Goal: Task Accomplishment & Management: Complete application form

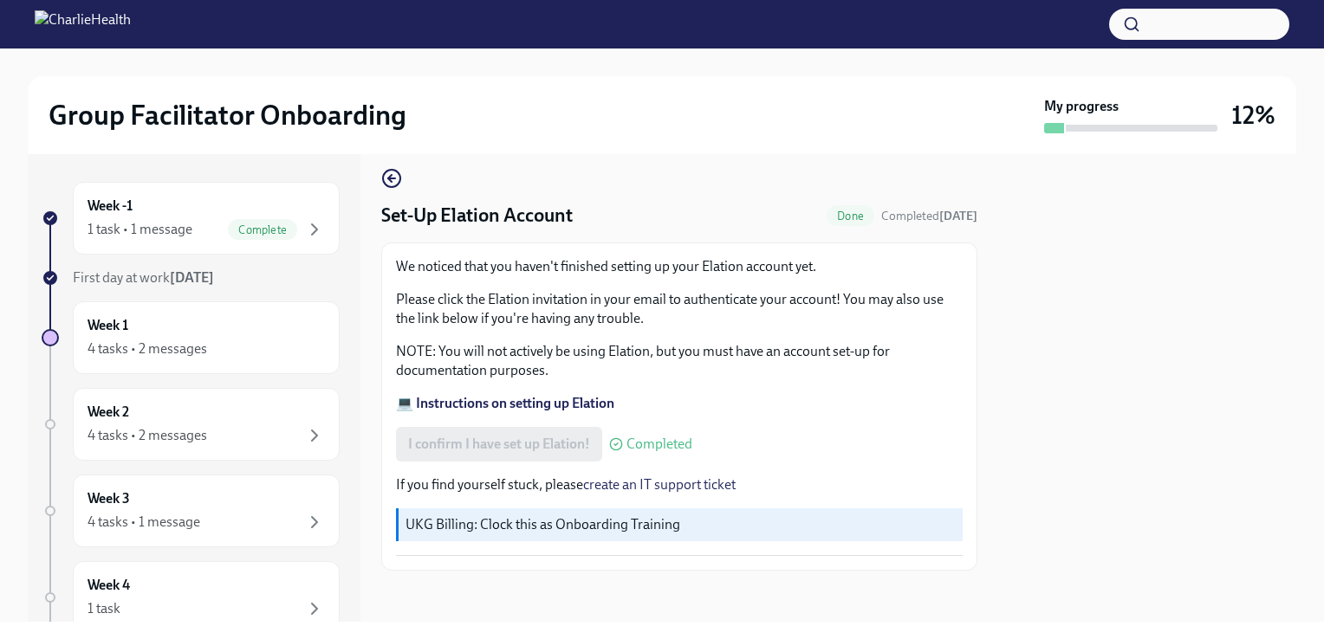
scroll to position [17, 0]
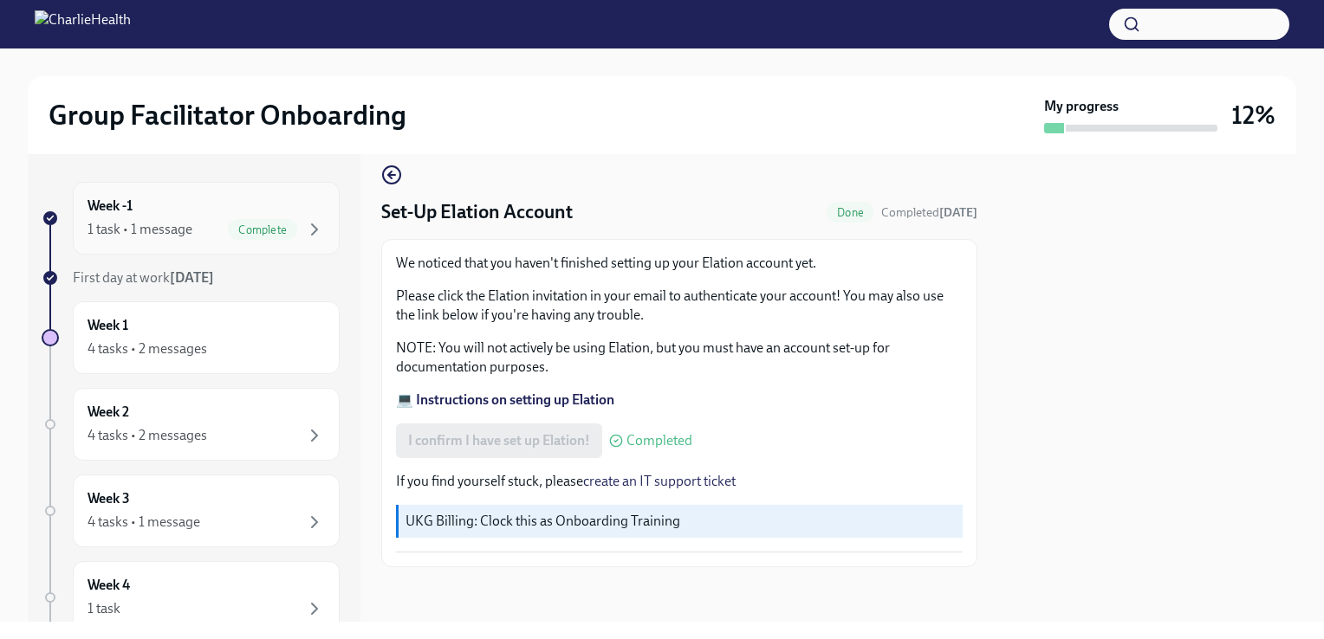
click at [221, 215] on div "Week -1 1 task • 1 message Complete" at bounding box center [206, 218] width 237 height 43
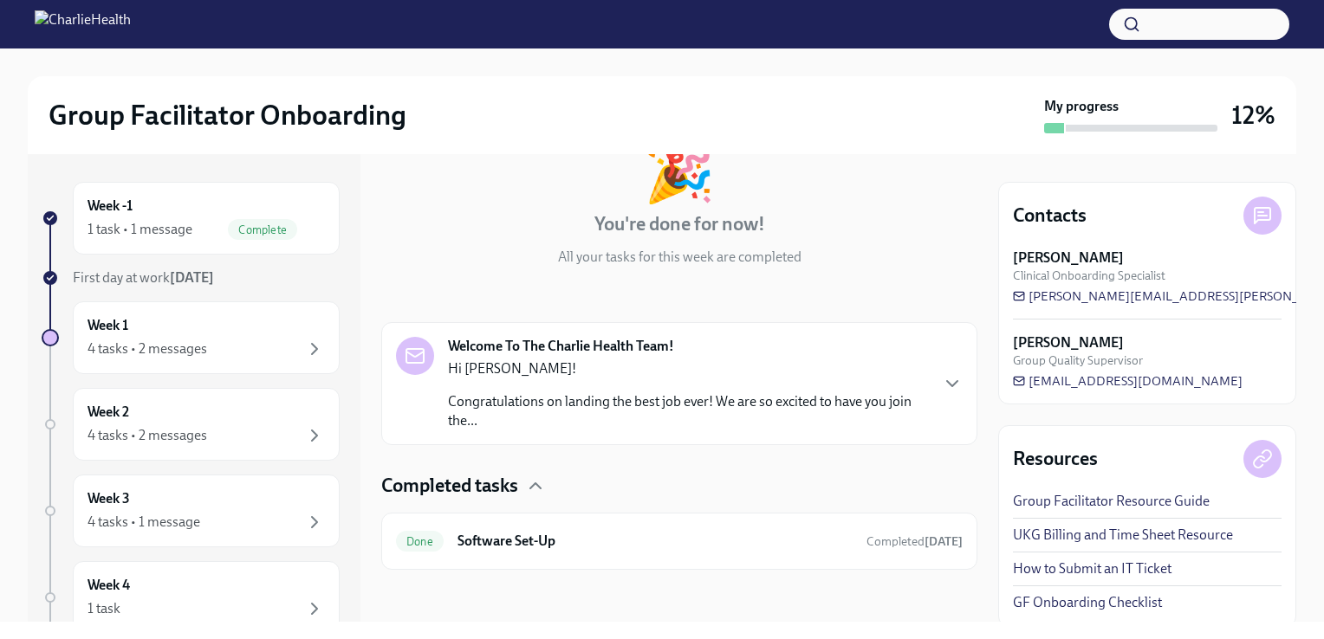
scroll to position [120, 0]
click at [118, 334] on div "Week 1 4 tasks • 2 messages" at bounding box center [206, 337] width 237 height 43
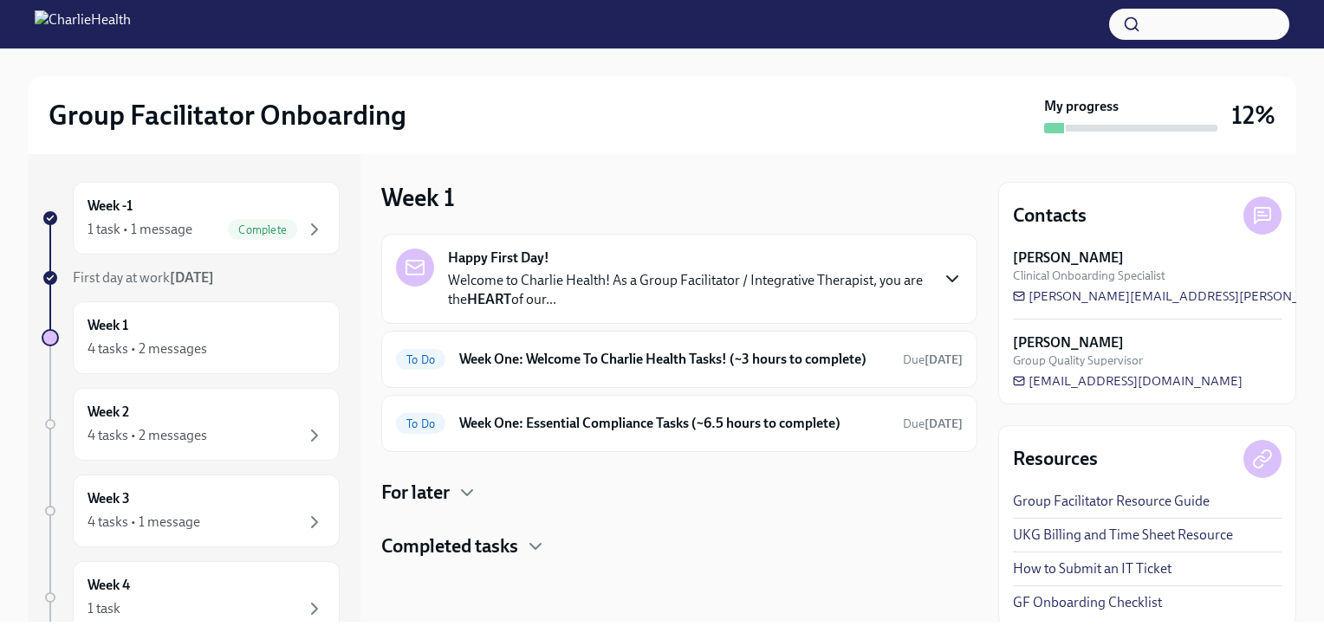
click at [944, 276] on icon "button" at bounding box center [952, 279] width 21 height 21
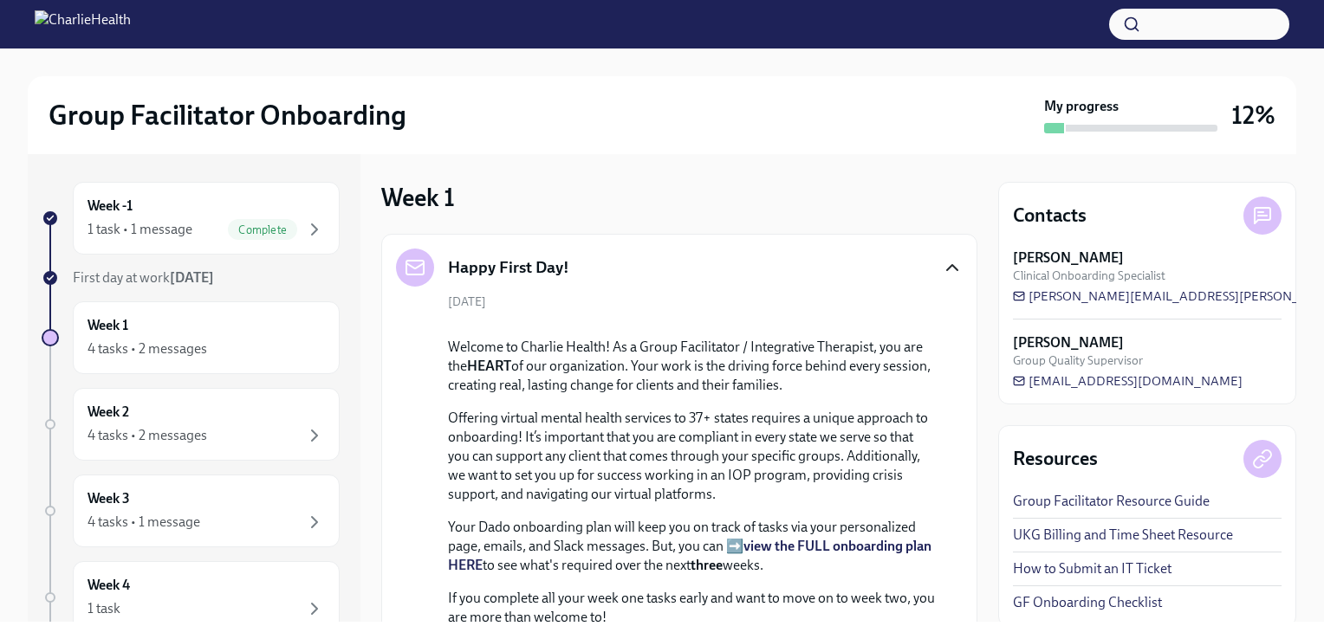
click at [944, 276] on icon "button" at bounding box center [952, 267] width 21 height 21
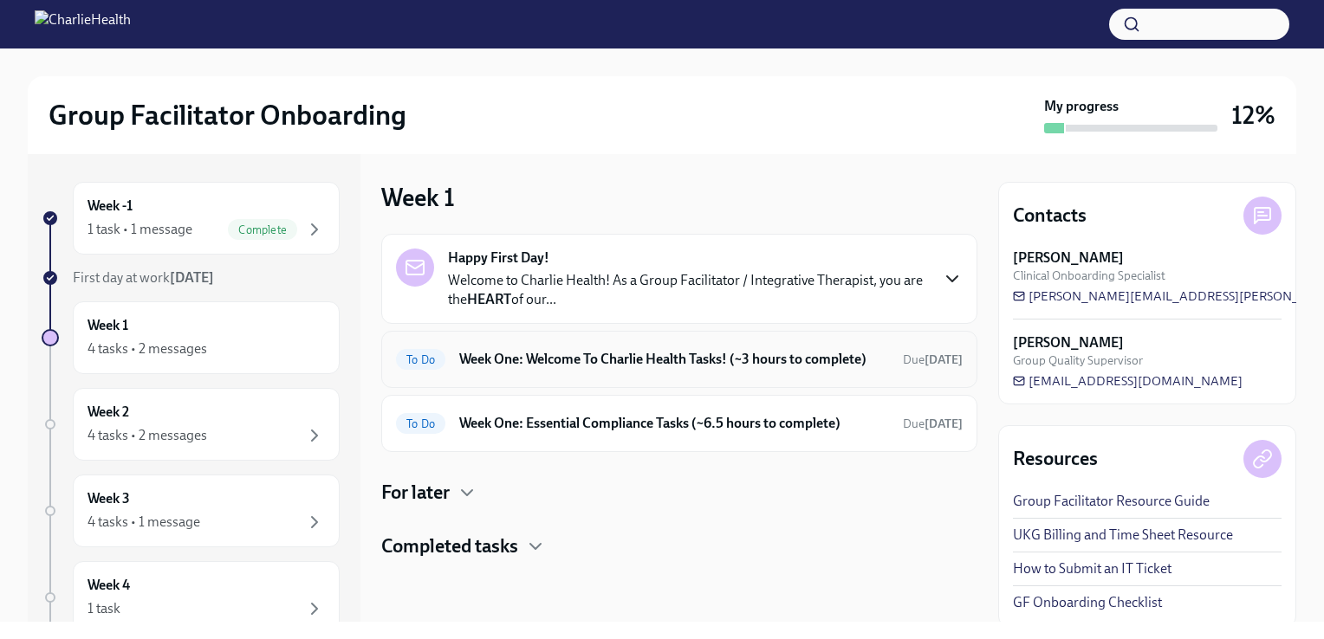
click at [545, 355] on h6 "Week One: Welcome To Charlie Health Tasks! (~3 hours to complete)" at bounding box center [674, 359] width 430 height 19
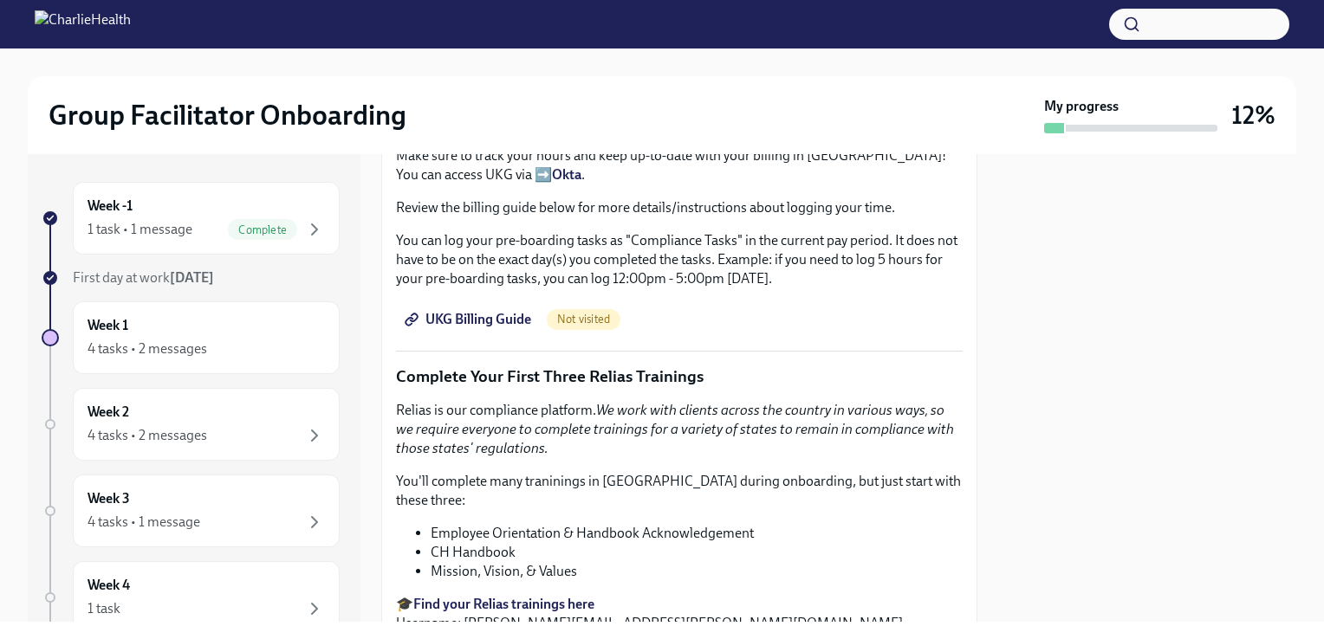
scroll to position [1733, 0]
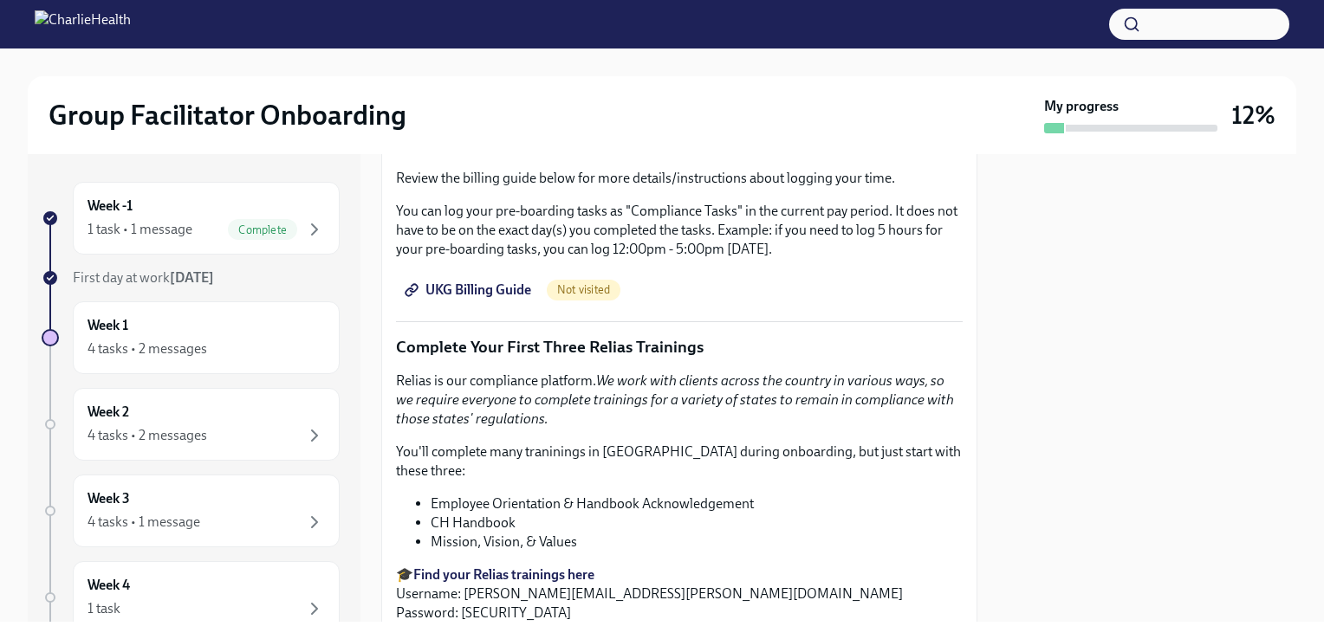
click at [483, 286] on span "UKG Billing Guide" at bounding box center [469, 290] width 123 height 17
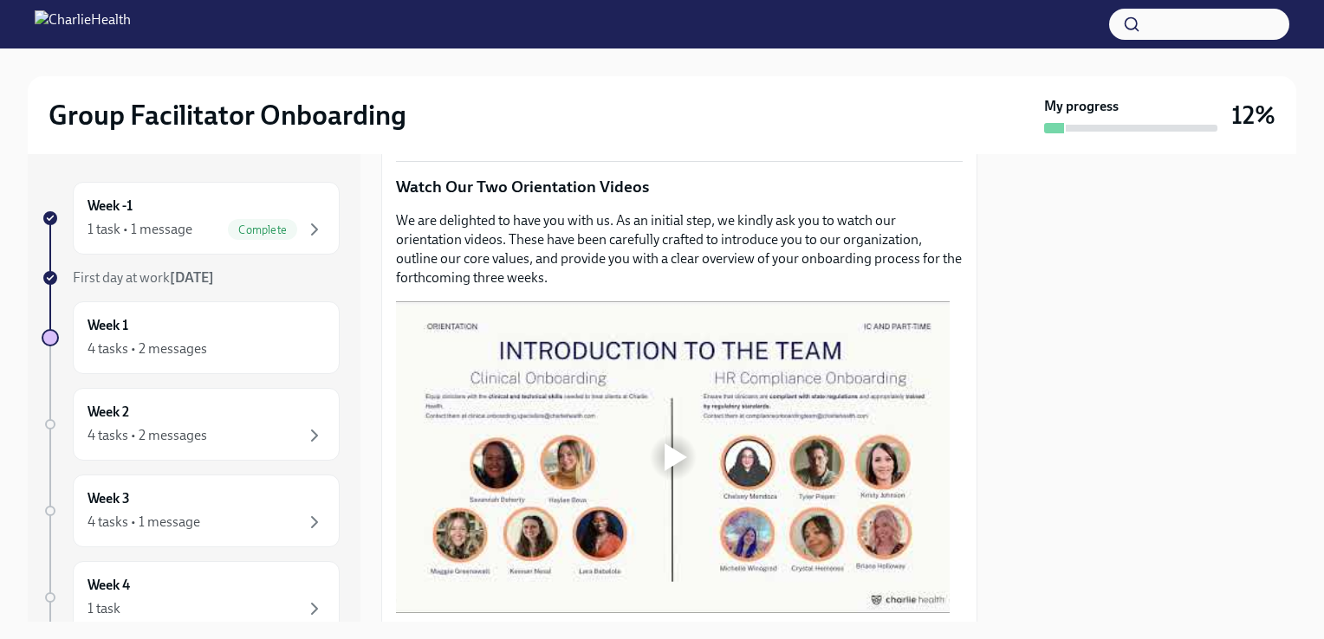
scroll to position [780, 0]
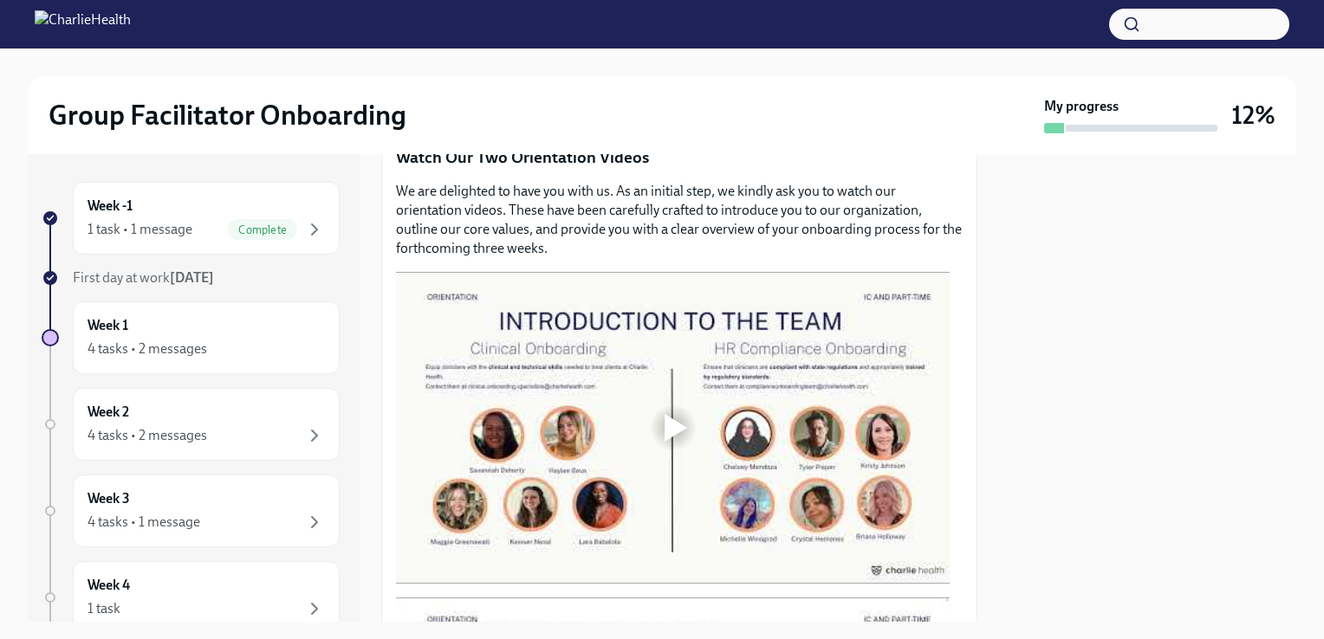
click at [676, 336] on div at bounding box center [673, 428] width 554 height 312
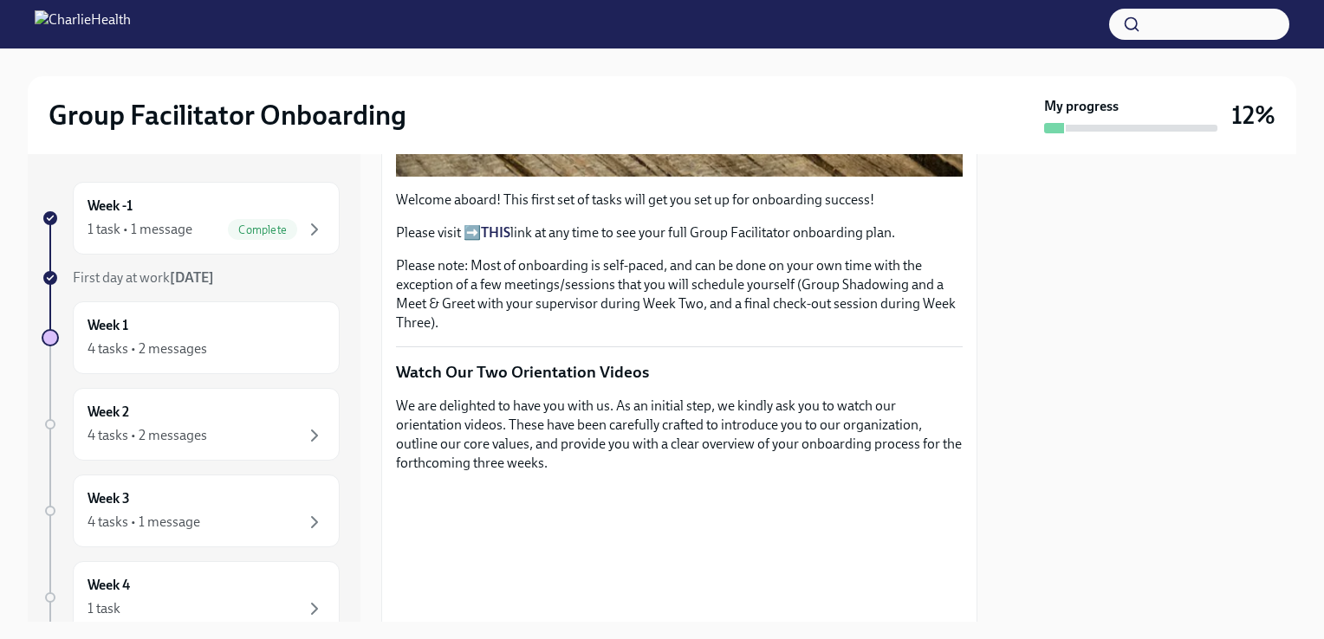
scroll to position [260, 0]
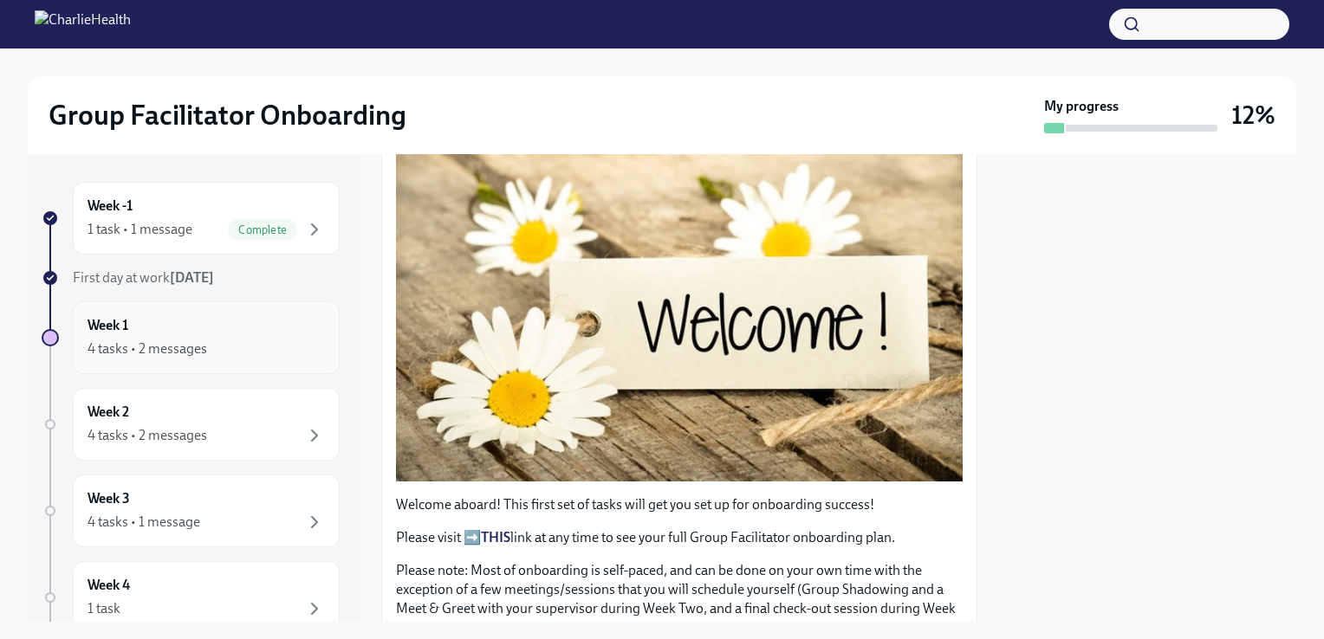
click at [239, 339] on div "4 tasks • 2 messages" at bounding box center [206, 349] width 237 height 21
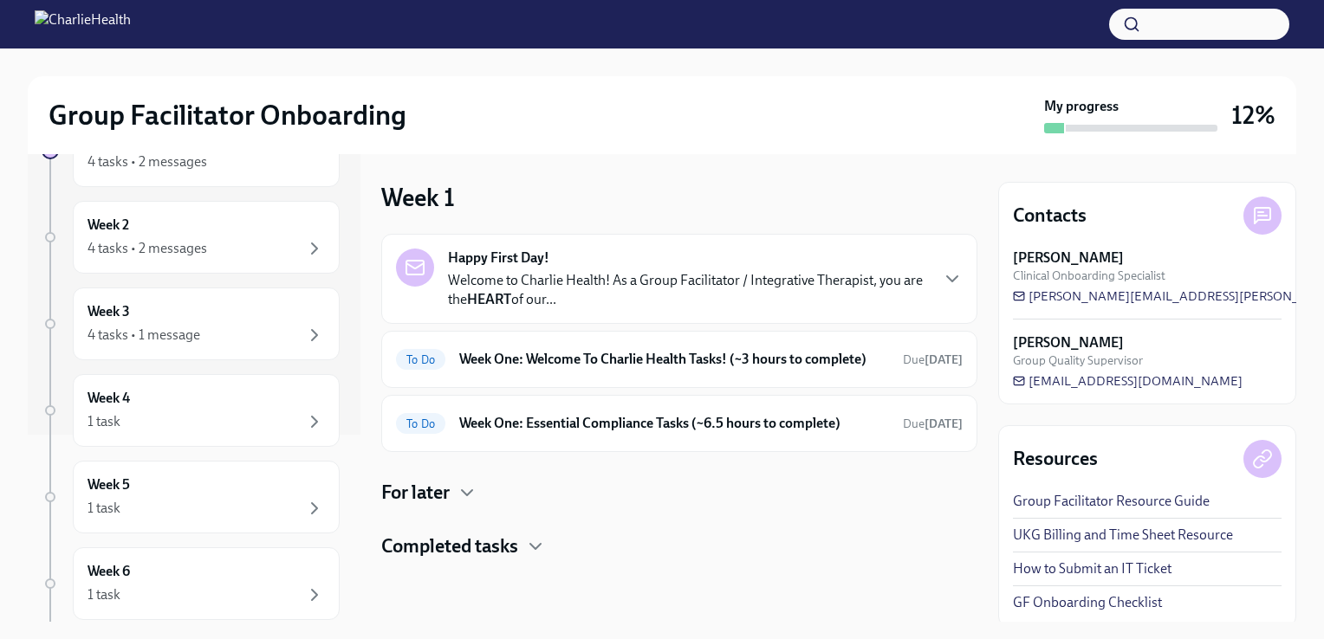
scroll to position [284, 0]
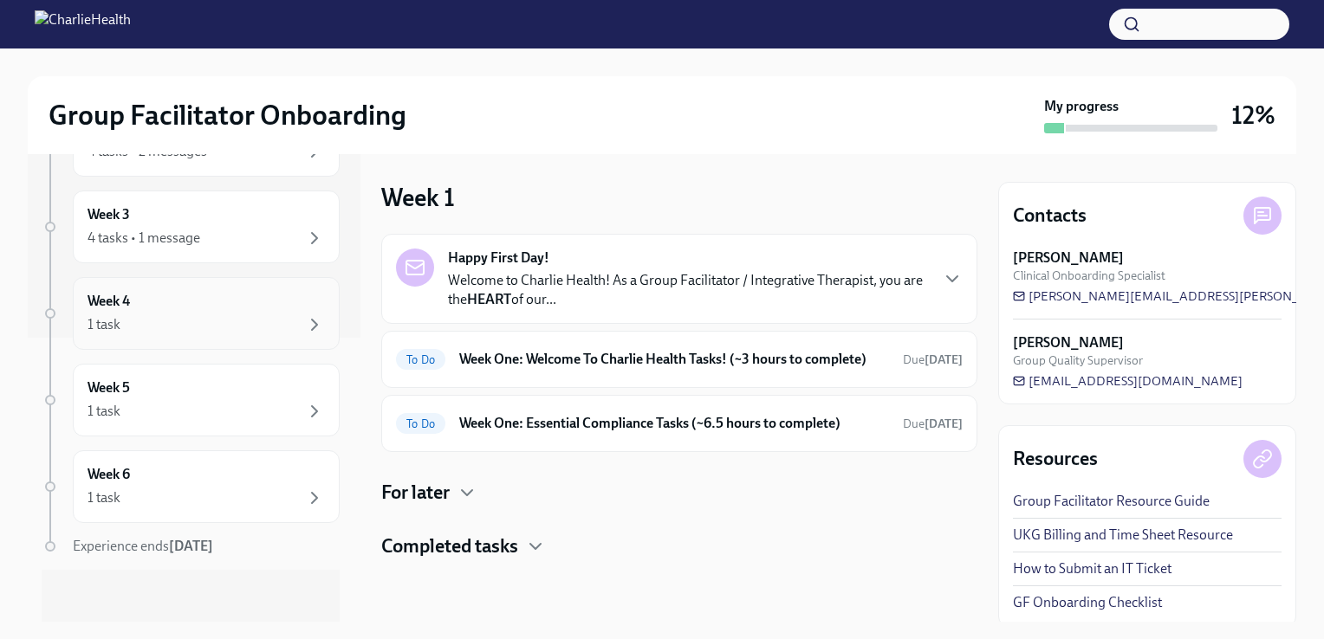
click at [188, 314] on div "1 task" at bounding box center [206, 324] width 237 height 21
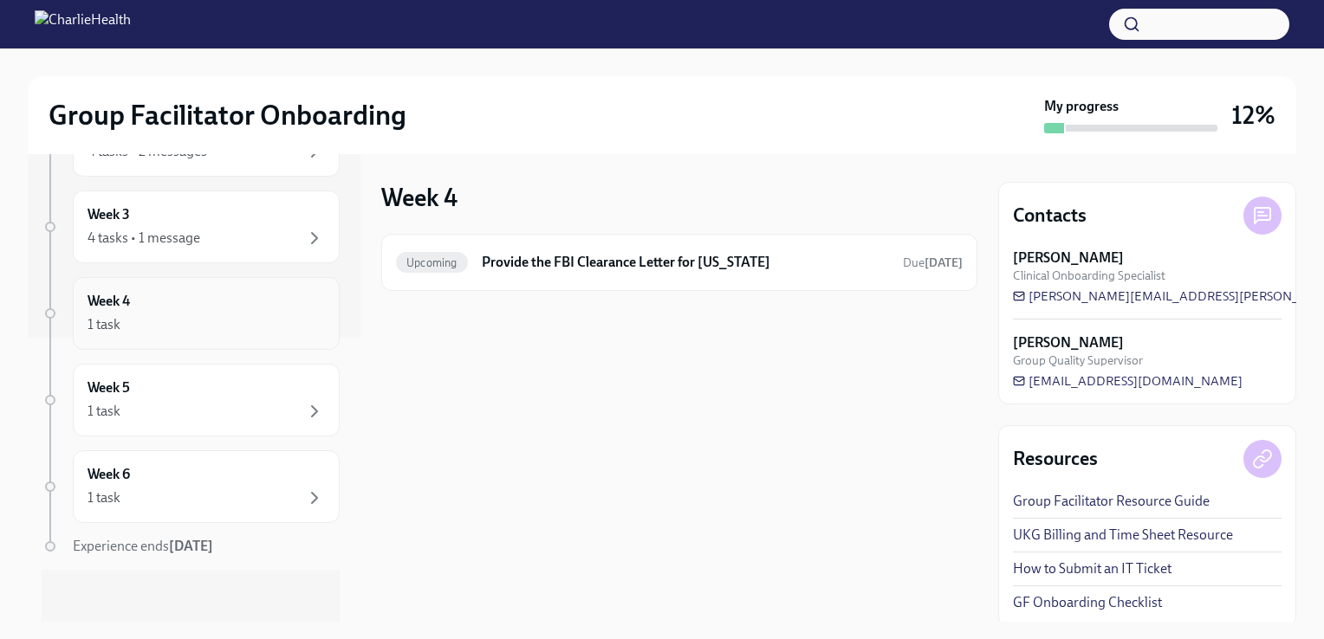
click at [195, 327] on div "1 task" at bounding box center [206, 324] width 237 height 21
click at [191, 373] on div "Week 5 1 task" at bounding box center [206, 400] width 267 height 73
click at [187, 483] on div "Week 6 1 task" at bounding box center [206, 486] width 237 height 43
click at [197, 445] on div "Week -1 1 task • 1 message Complete First day at work [DATE] Week 1 4 tasks • 2…" at bounding box center [191, 262] width 298 height 728
click at [204, 230] on div "4 tasks • 1 message" at bounding box center [206, 238] width 237 height 21
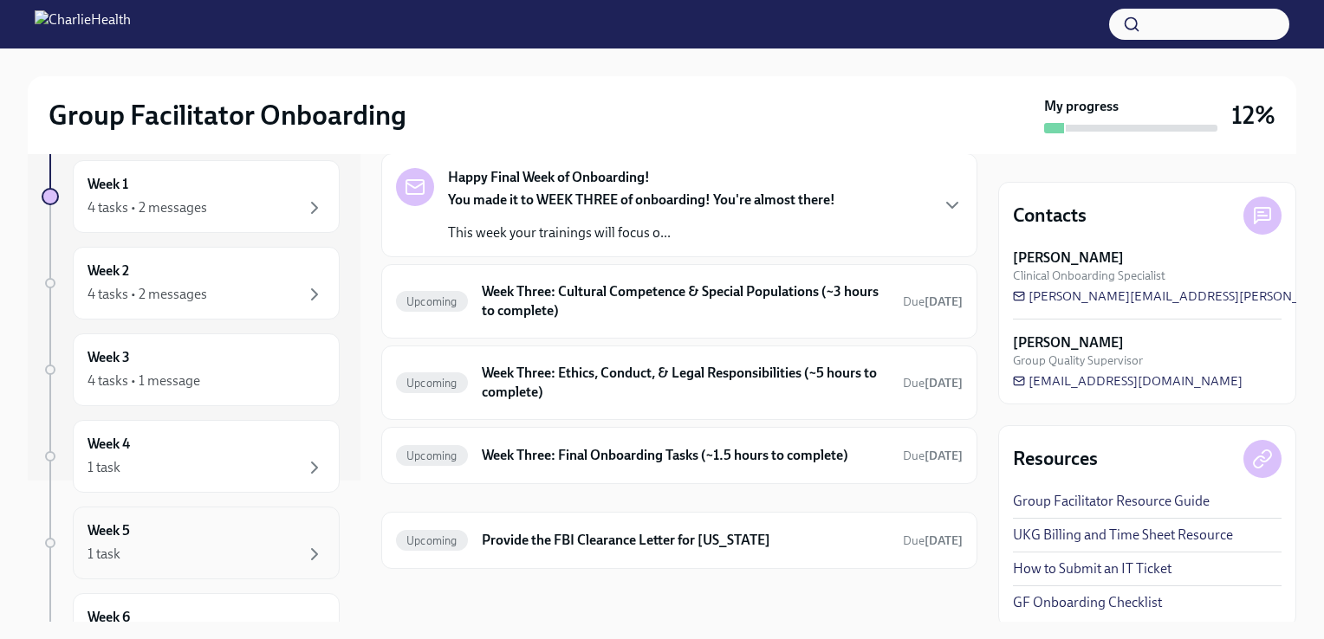
scroll to position [111, 0]
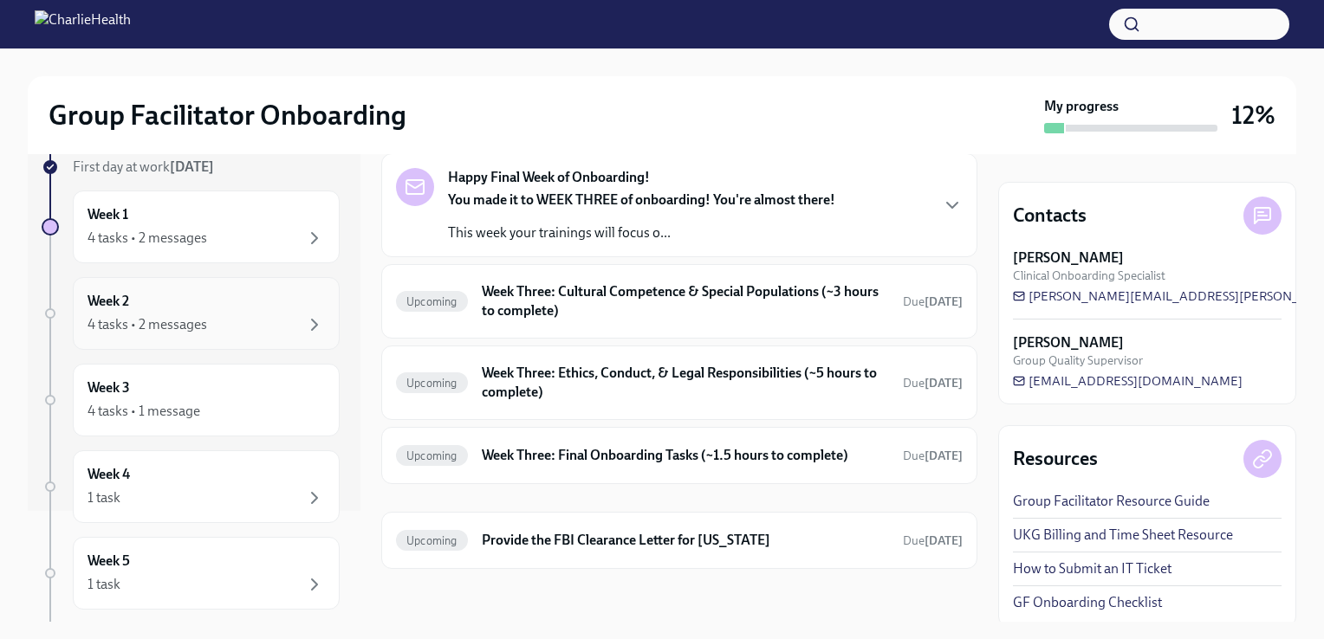
click at [201, 335] on div "Week 2 4 tasks • 2 messages" at bounding box center [206, 313] width 267 height 73
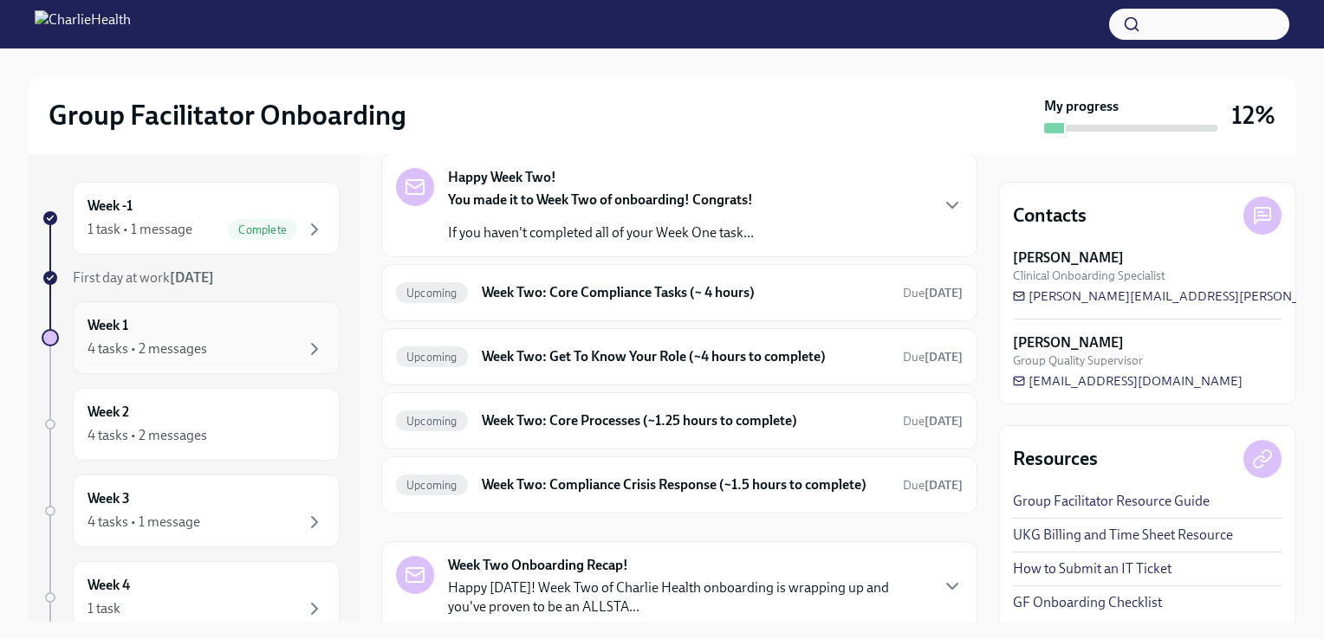
click at [196, 326] on div "Week 1 4 tasks • 2 messages" at bounding box center [206, 337] width 237 height 43
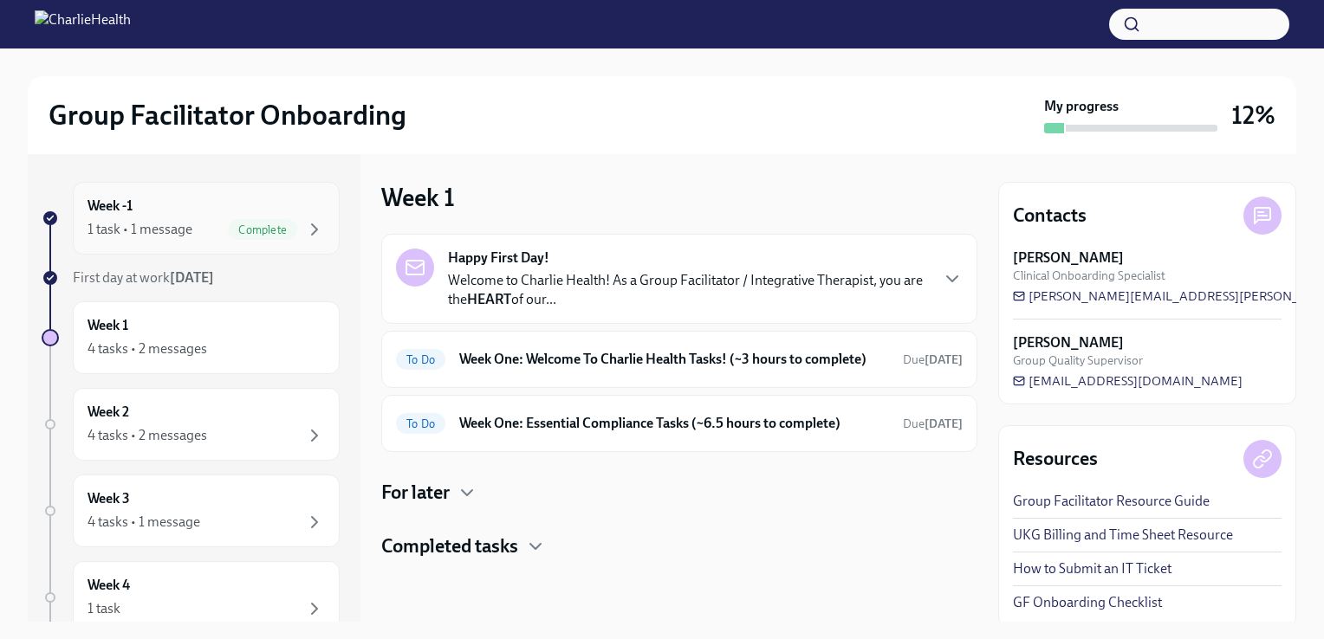
click at [252, 222] on div "Complete" at bounding box center [262, 229] width 69 height 21
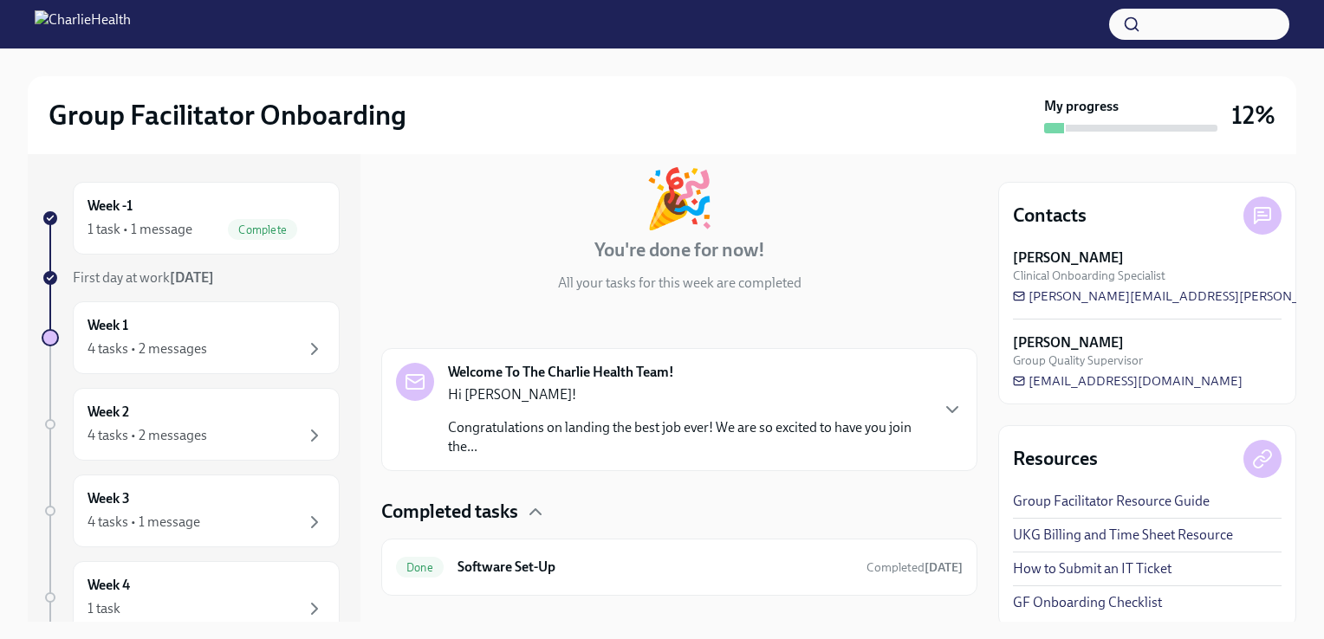
scroll to position [120, 0]
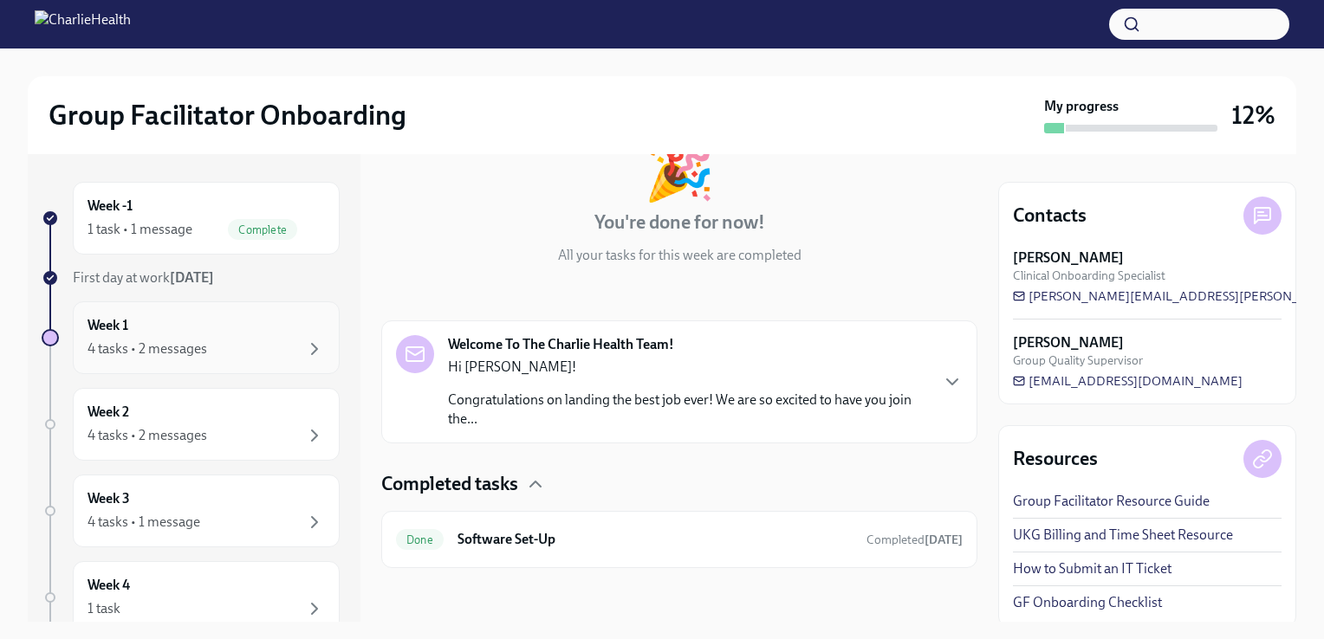
drag, startPoint x: 194, startPoint y: 335, endPoint x: 208, endPoint y: 344, distance: 16.3
click at [194, 336] on div "Week 1 4 tasks • 2 messages" at bounding box center [206, 337] width 237 height 43
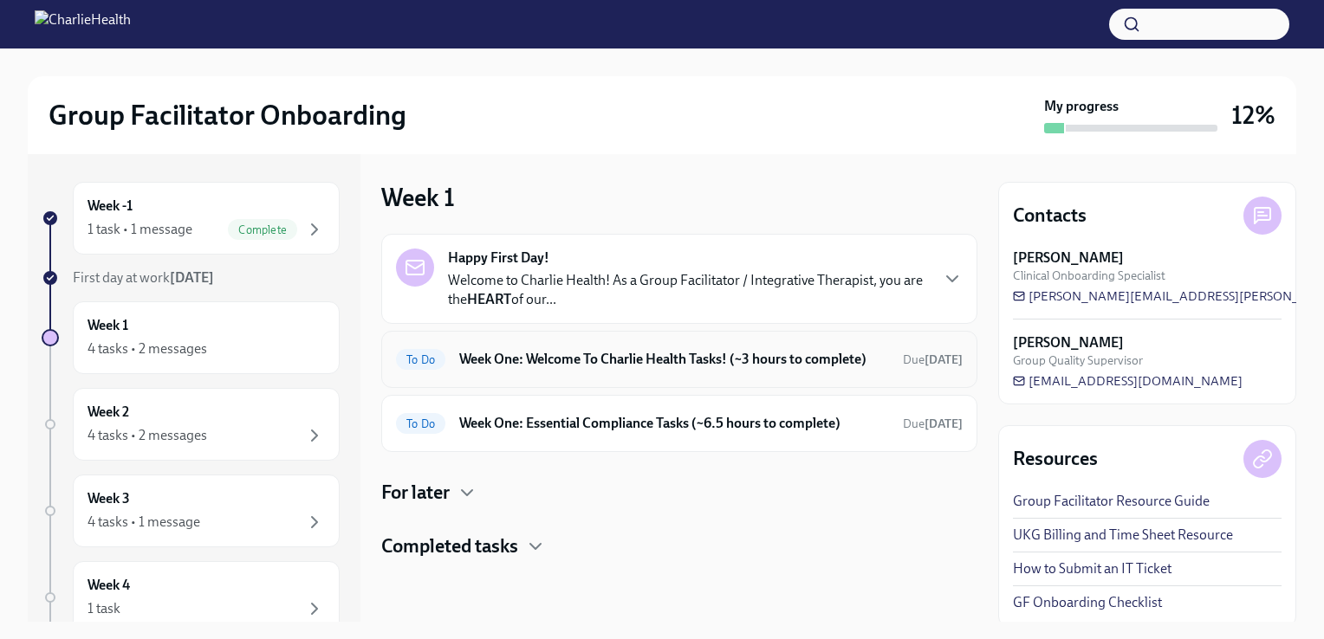
click at [620, 353] on h6 "Week One: Welcome To Charlie Health Tasks! (~3 hours to complete)" at bounding box center [674, 359] width 430 height 19
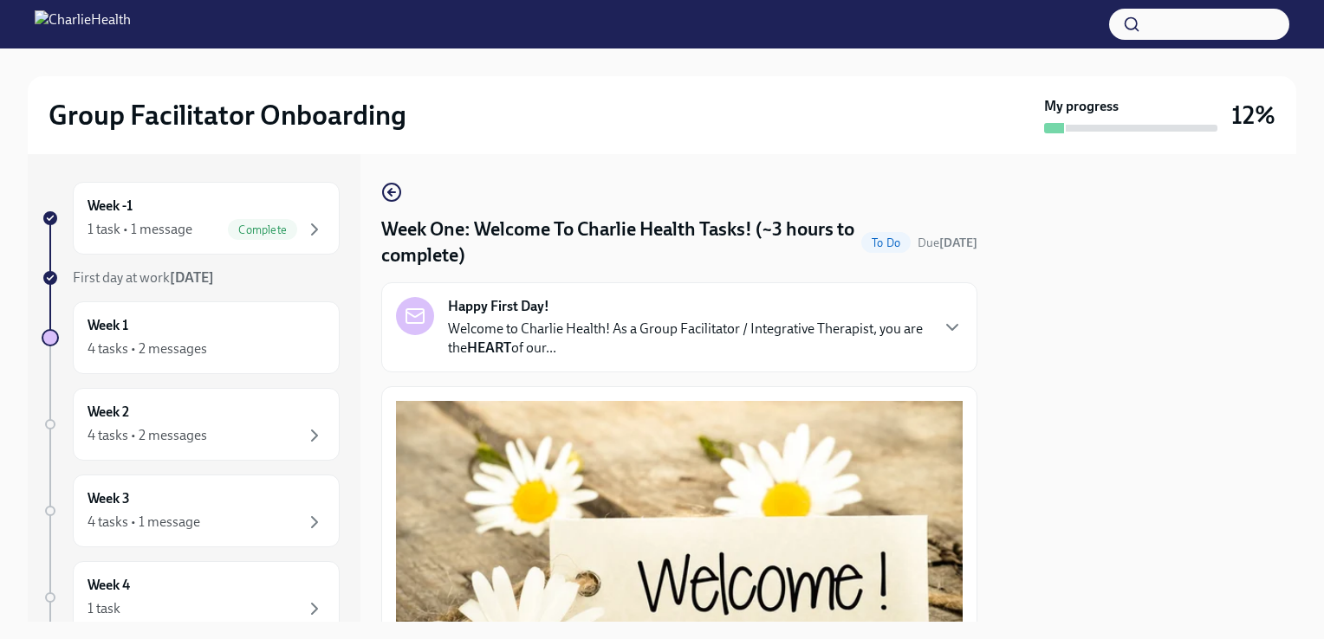
click at [620, 353] on p "Welcome to Charlie Health! As a Group Facilitator / Integrative Therapist, you …" at bounding box center [688, 339] width 480 height 38
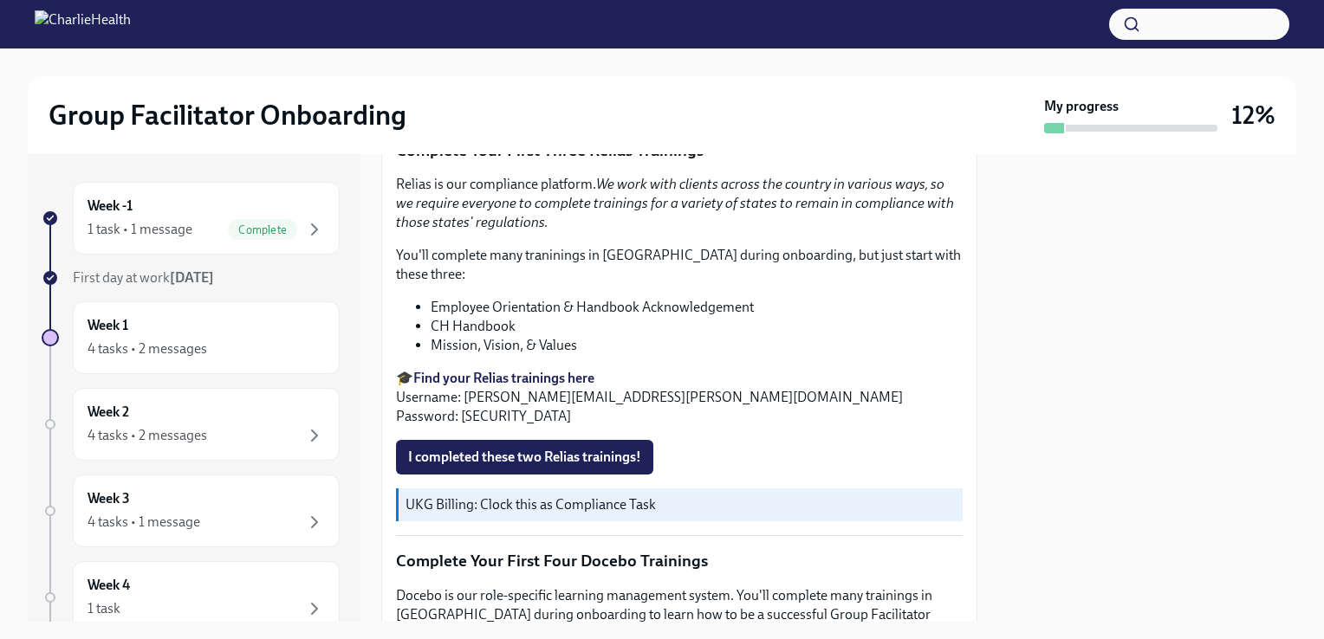
scroll to position [2426, 0]
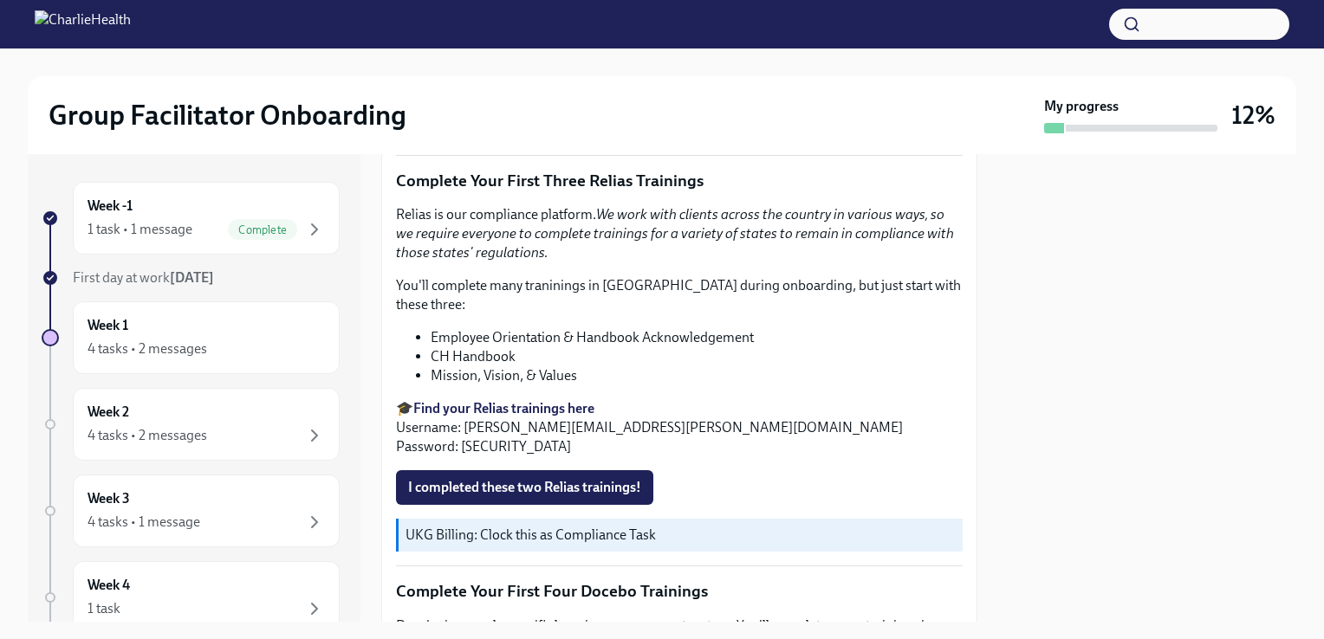
click at [461, 133] on span "UKG Billing Guide" at bounding box center [469, 123] width 123 height 17
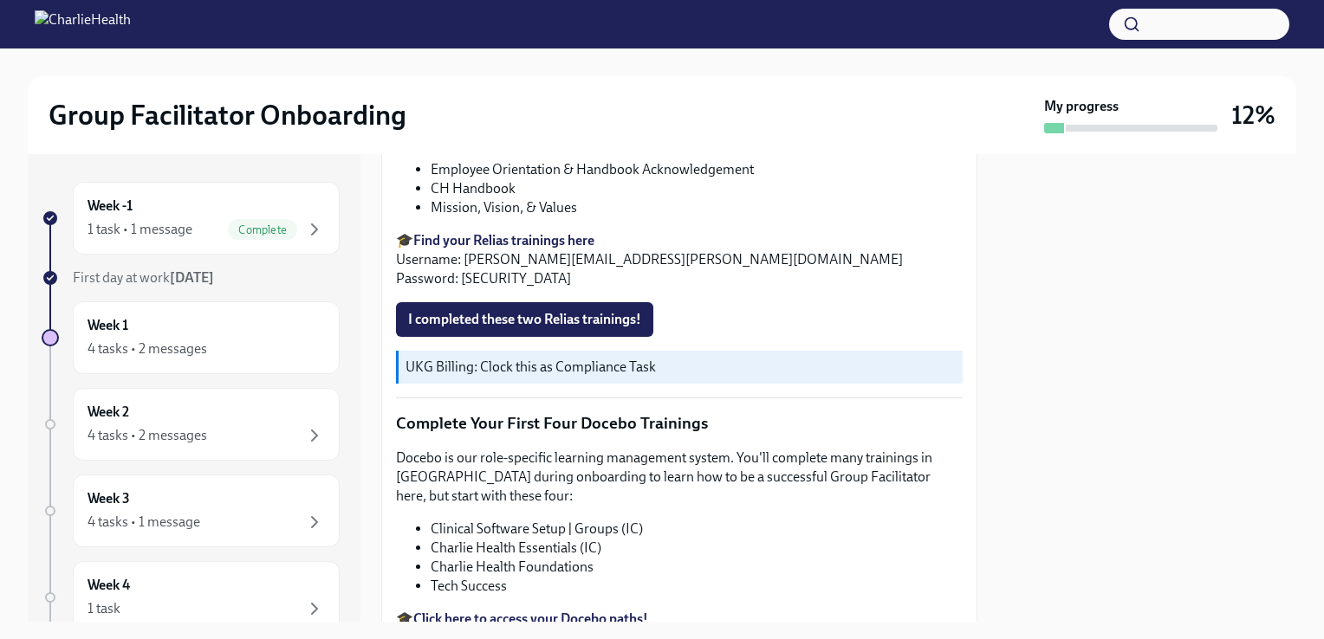
scroll to position [2599, 0]
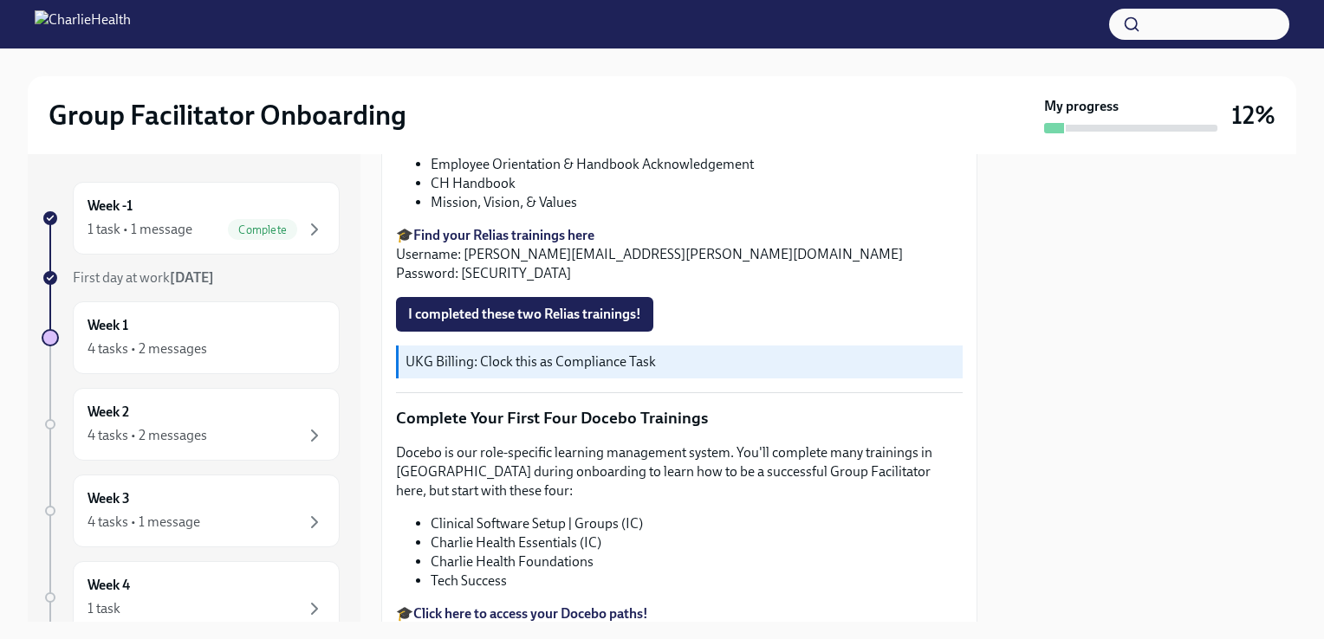
click at [515, 283] on div "Relias is our compliance platform. We work with clients across the country in v…" at bounding box center [679, 157] width 567 height 251
click at [515, 243] on strong "Find your Relias trainings here" at bounding box center [503, 235] width 181 height 16
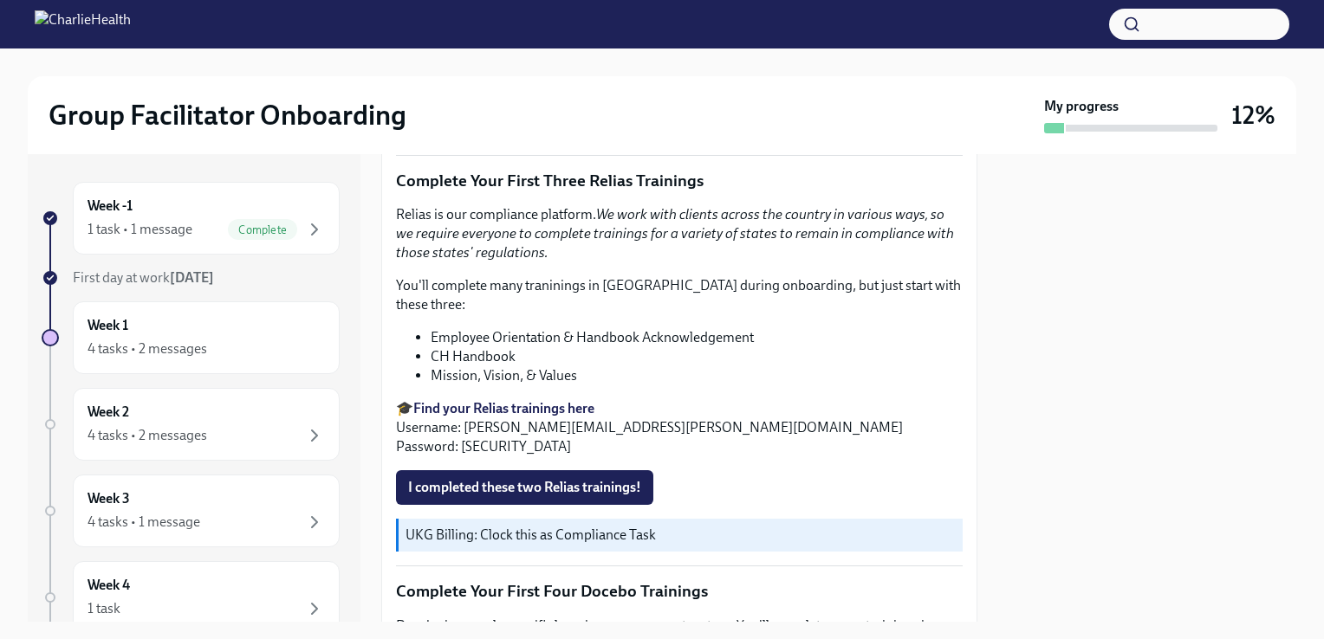
scroll to position [2079, 0]
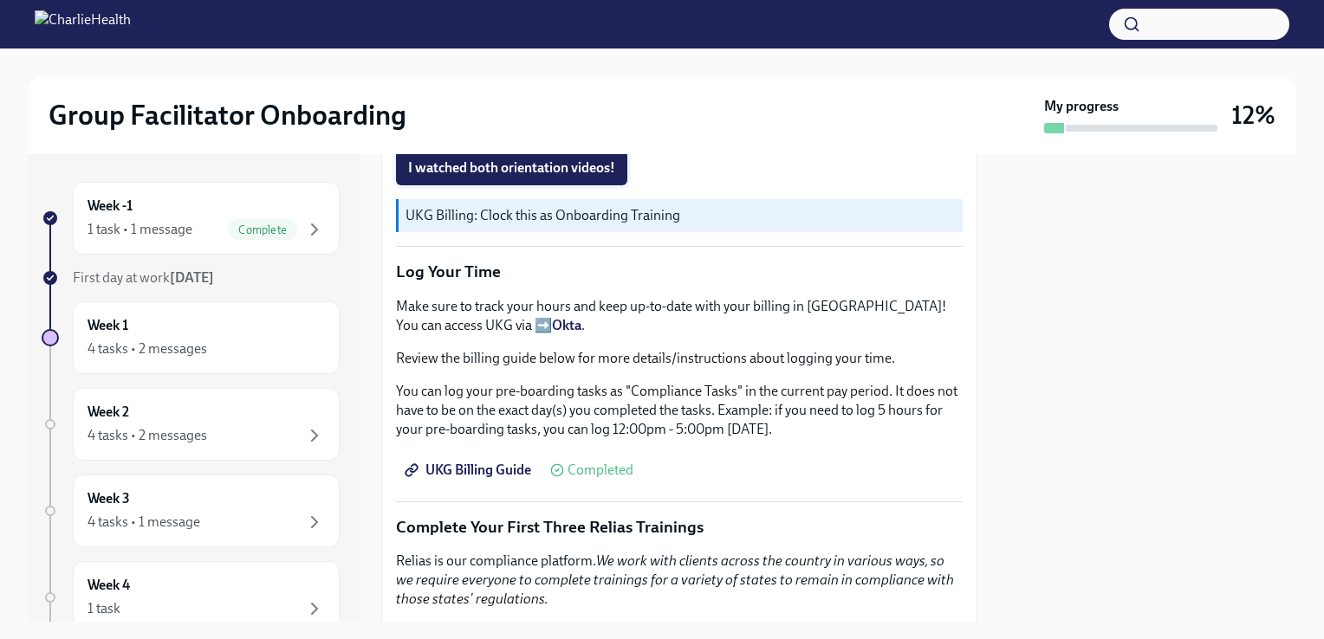
click at [551, 177] on span "I watched both orientation videos!" at bounding box center [511, 167] width 207 height 17
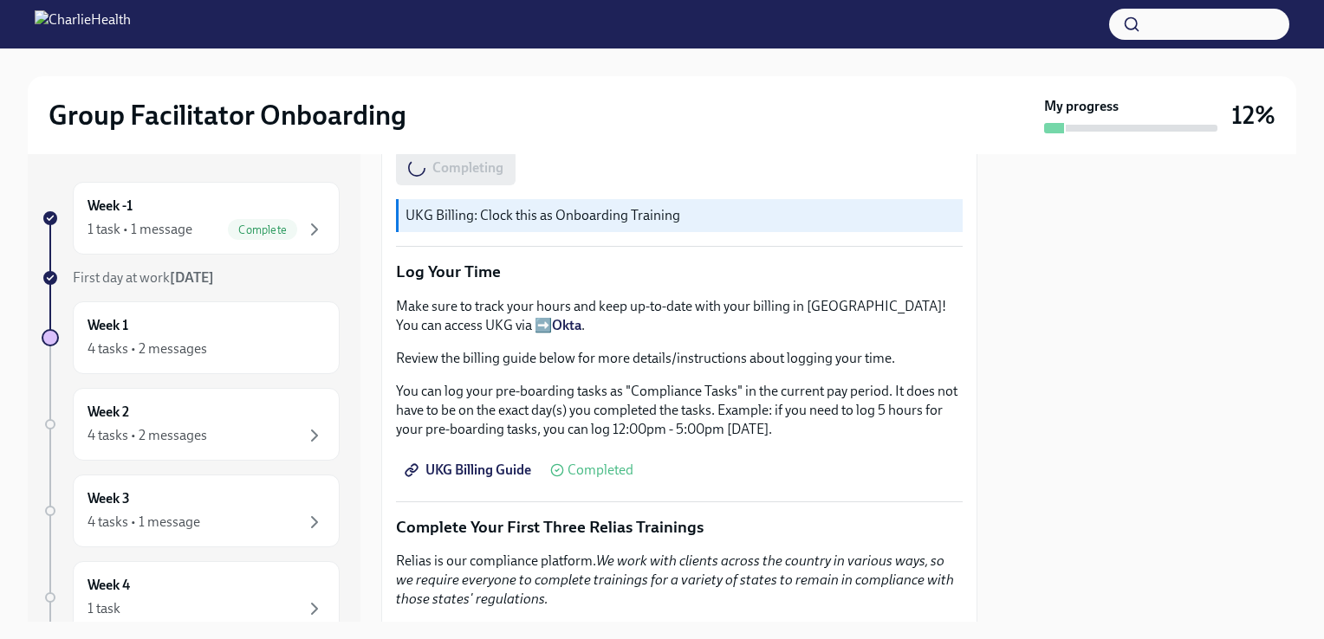
scroll to position [1559, 0]
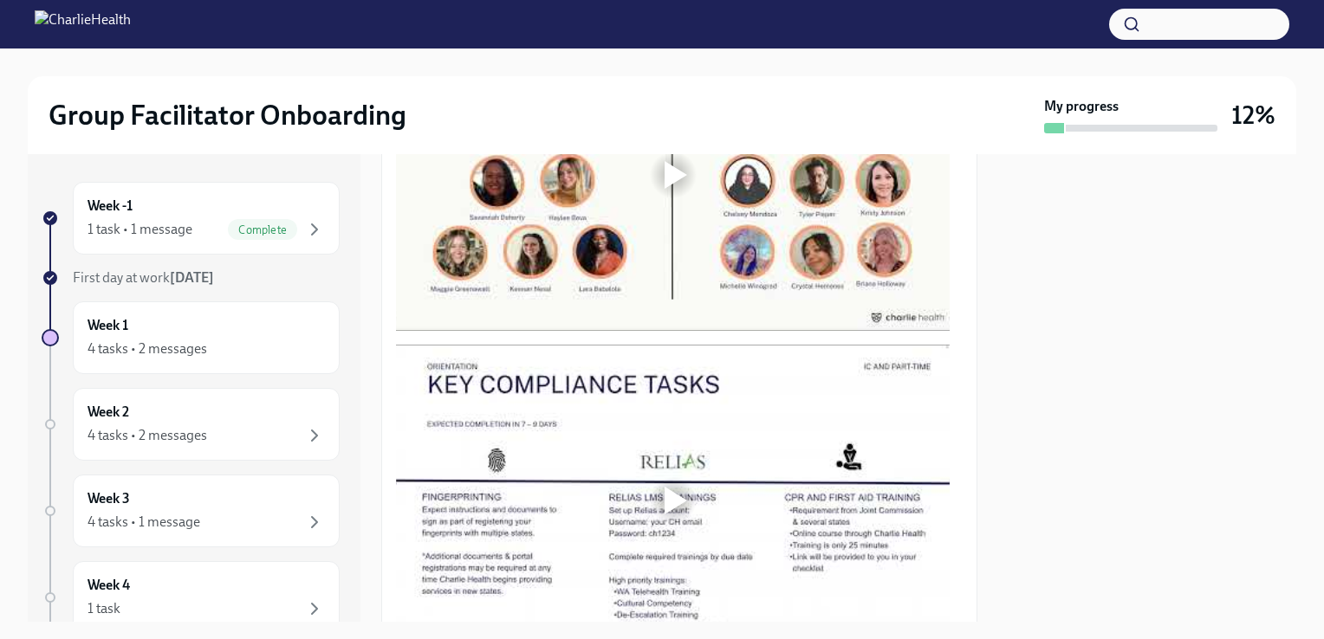
click at [655, 331] on div at bounding box center [673, 175] width 554 height 312
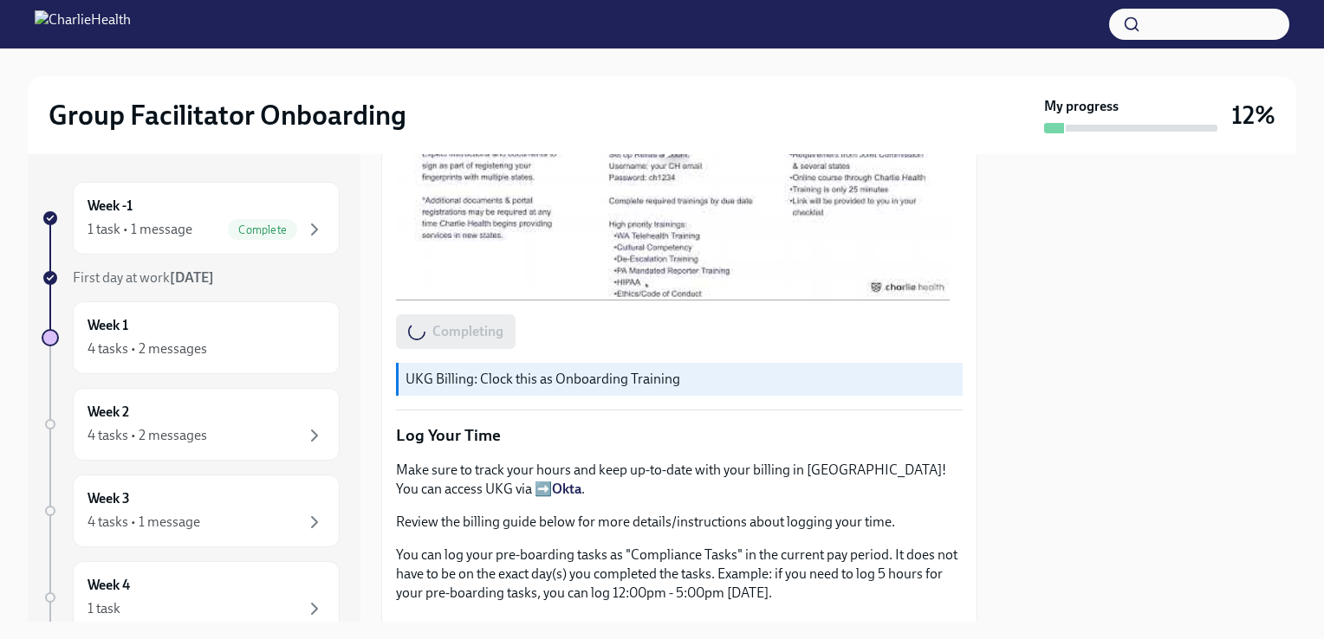
scroll to position [1906, 0]
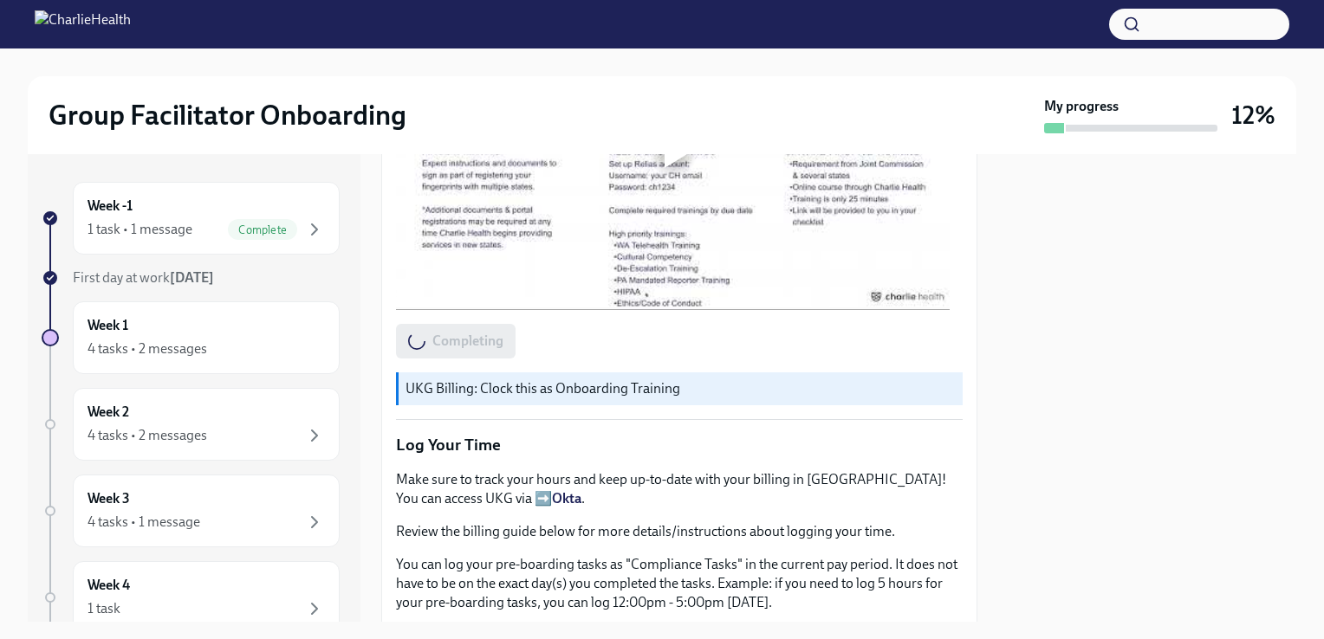
click at [545, 310] on div at bounding box center [673, 154] width 554 height 312
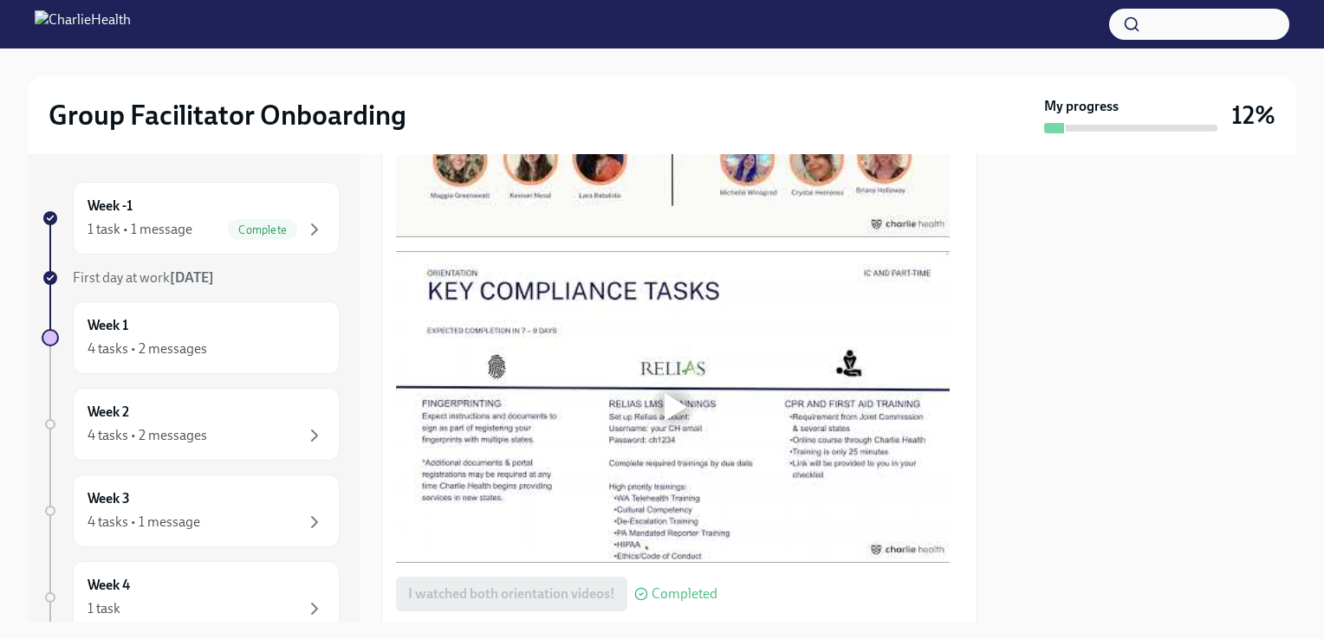
scroll to position [1300, 0]
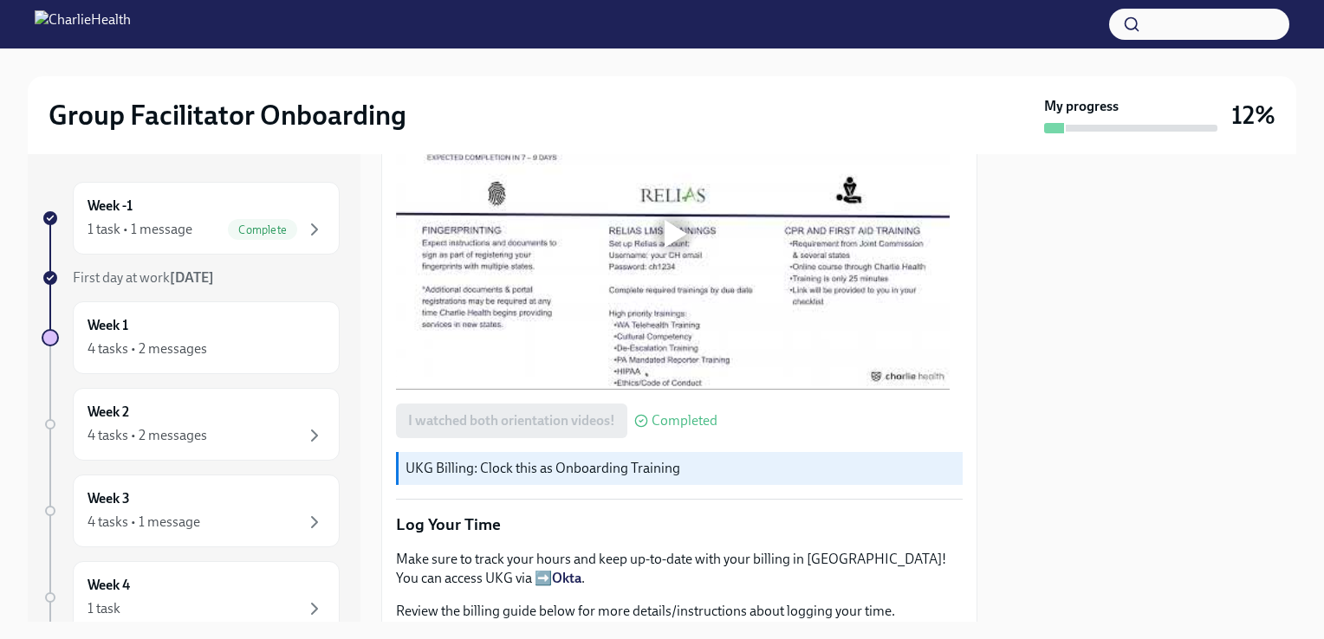
click at [655, 293] on div at bounding box center [673, 234] width 554 height 312
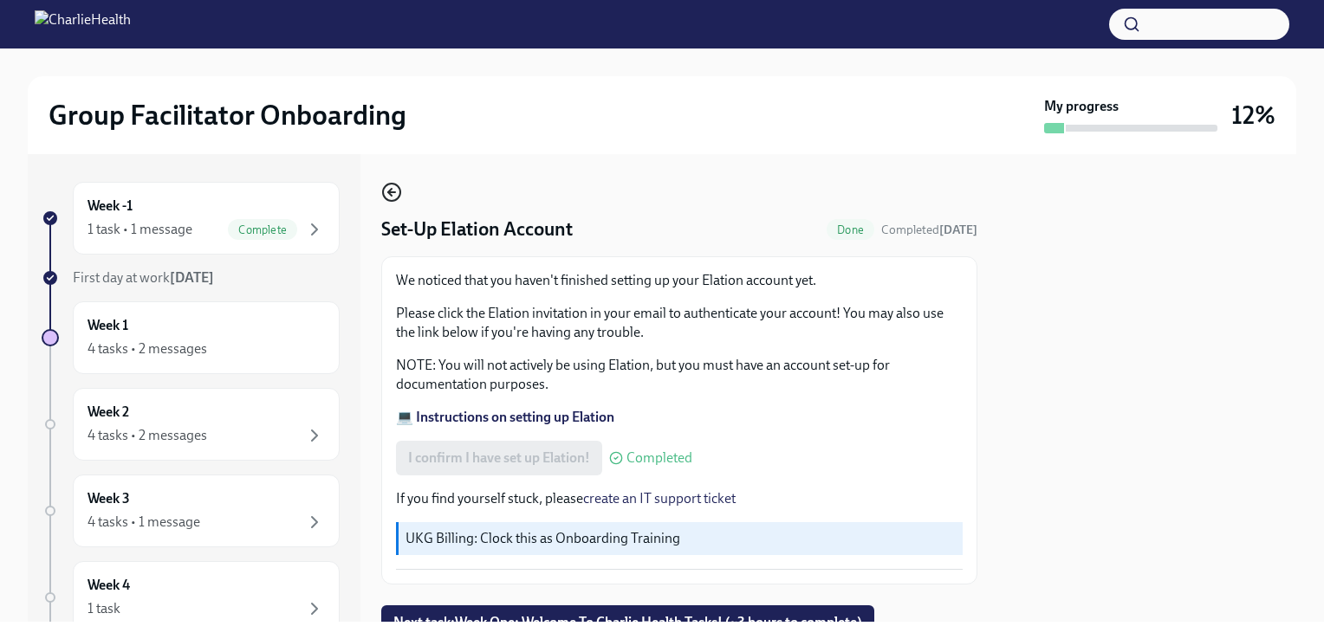
click at [388, 183] on icon "button" at bounding box center [391, 192] width 21 height 21
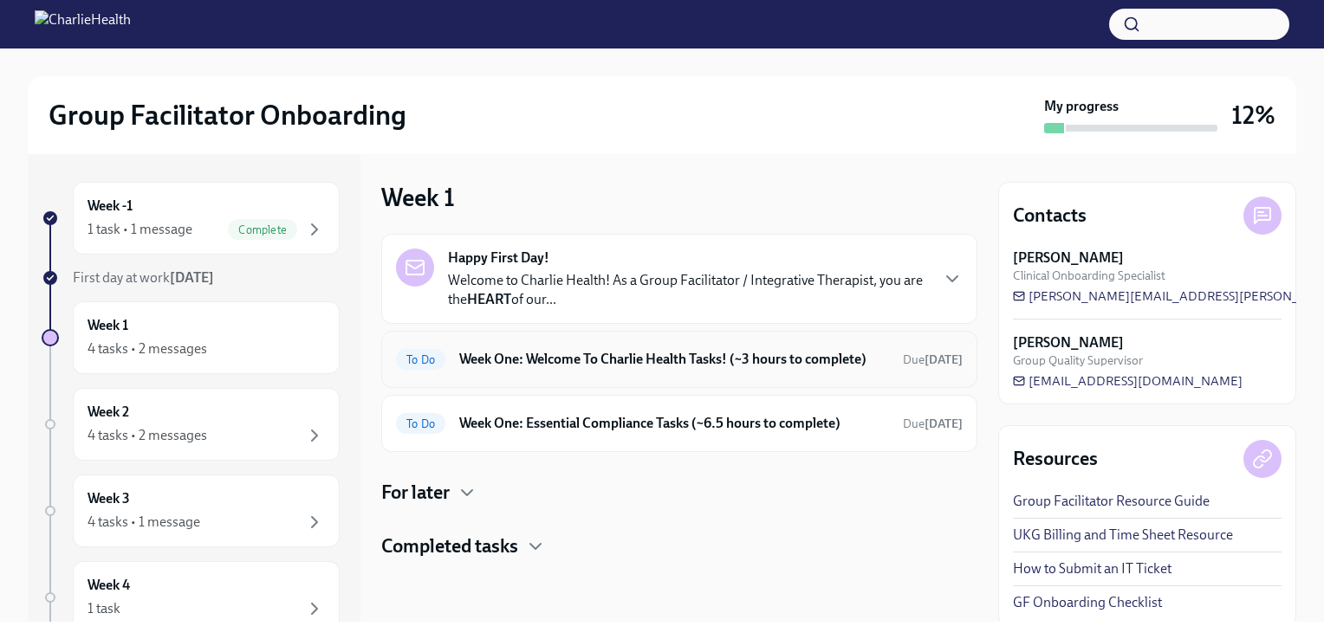
click at [548, 341] on div "To Do Week One: Welcome To Charlie Health Tasks! (~3 hours to complete) Due [DA…" at bounding box center [679, 359] width 596 height 57
click at [548, 350] on h6 "Week One: Welcome To Charlie Health Tasks! (~3 hours to complete)" at bounding box center [674, 359] width 430 height 19
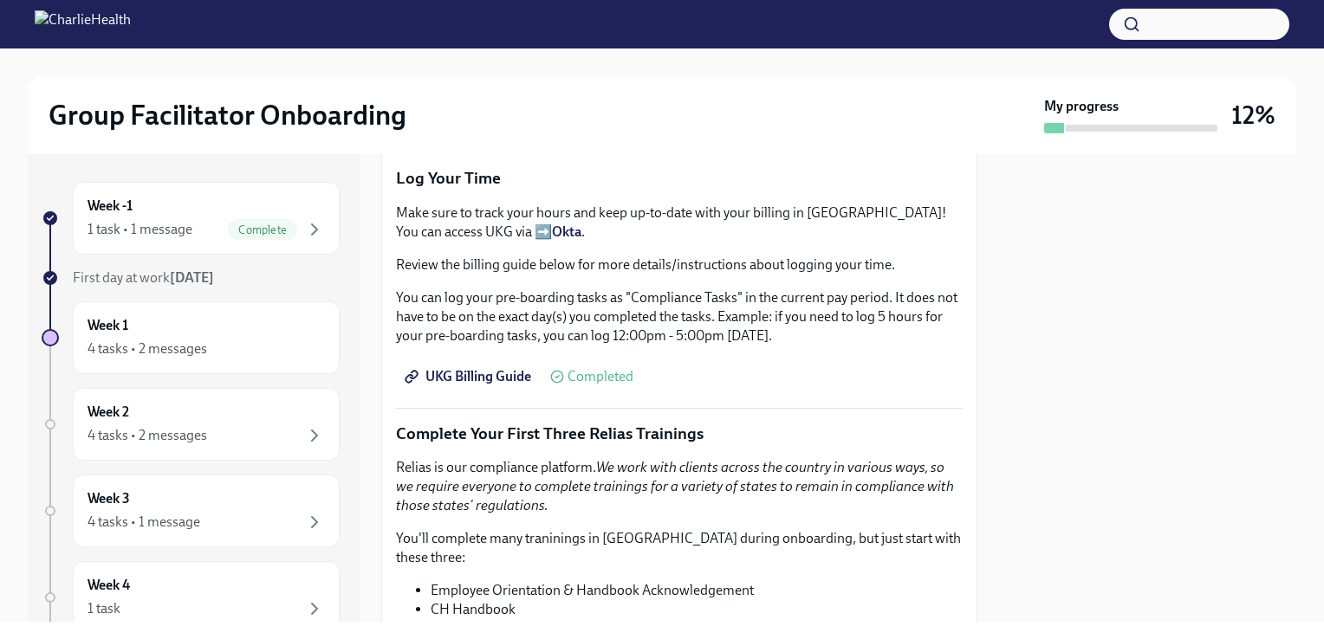
scroll to position [1819, 0]
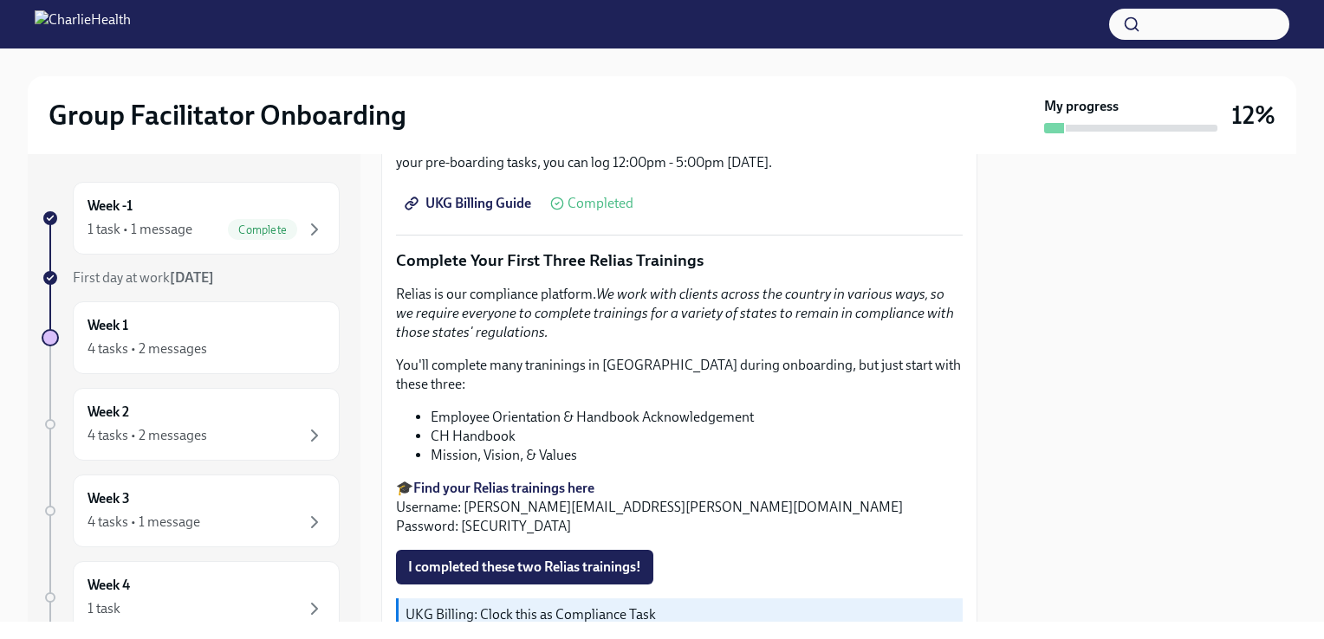
click at [458, 195] on span "UKG Billing Guide" at bounding box center [469, 203] width 123 height 17
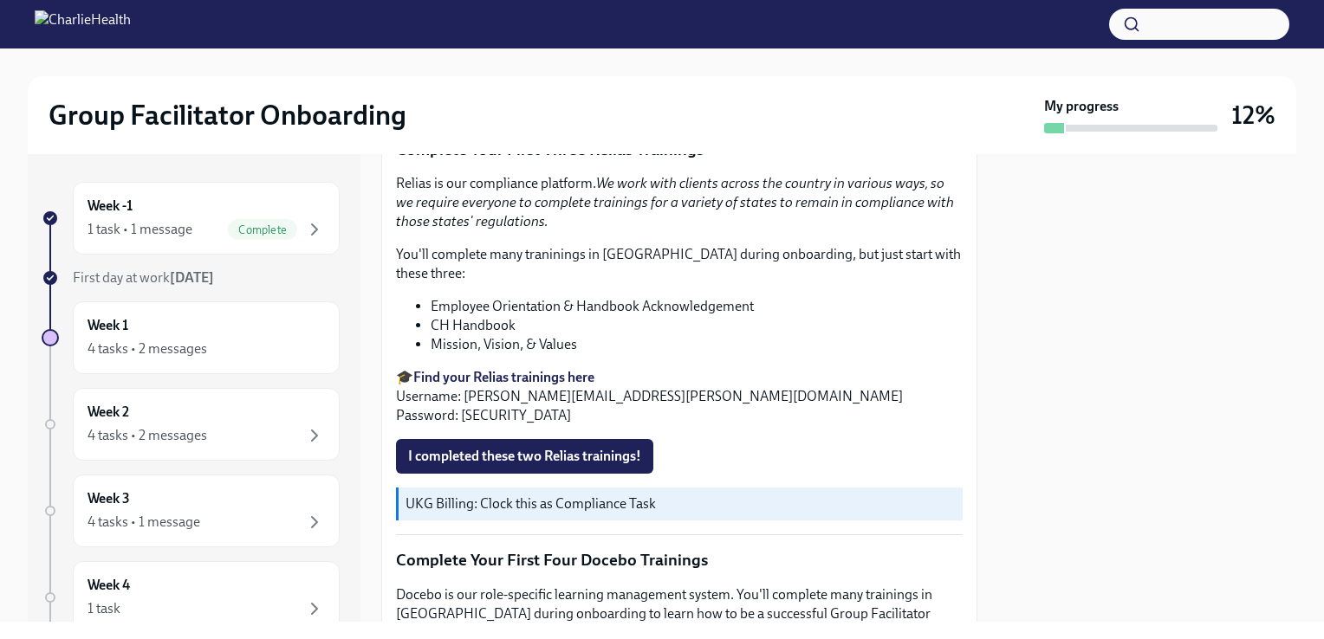
scroll to position [1906, 0]
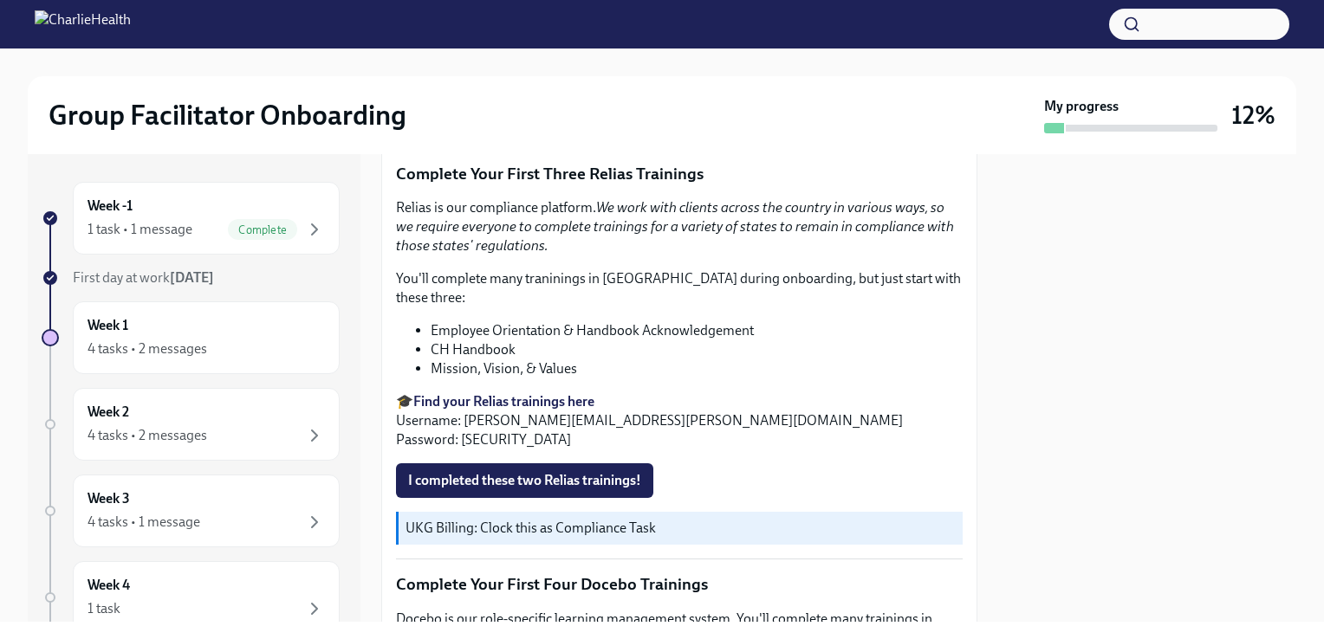
drag, startPoint x: 606, startPoint y: 435, endPoint x: 602, endPoint y: 453, distance: 18.5
click at [602, 472] on span "I completed these two Relias trainings!" at bounding box center [524, 480] width 233 height 17
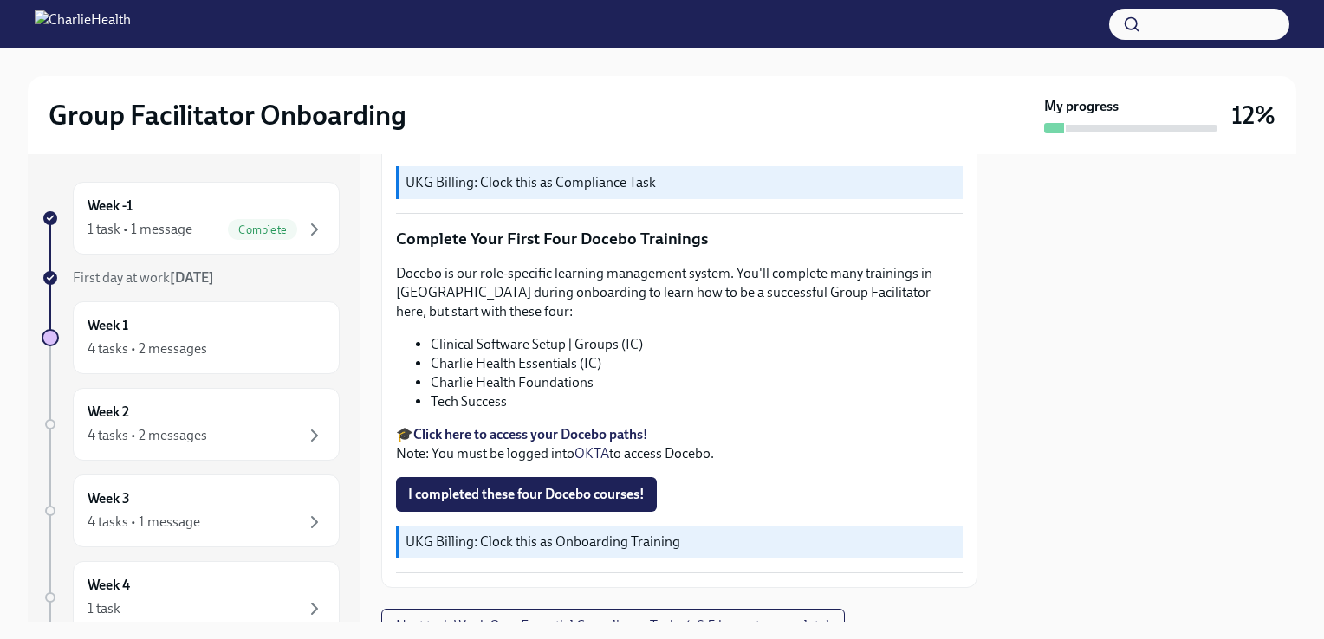
scroll to position [2253, 0]
